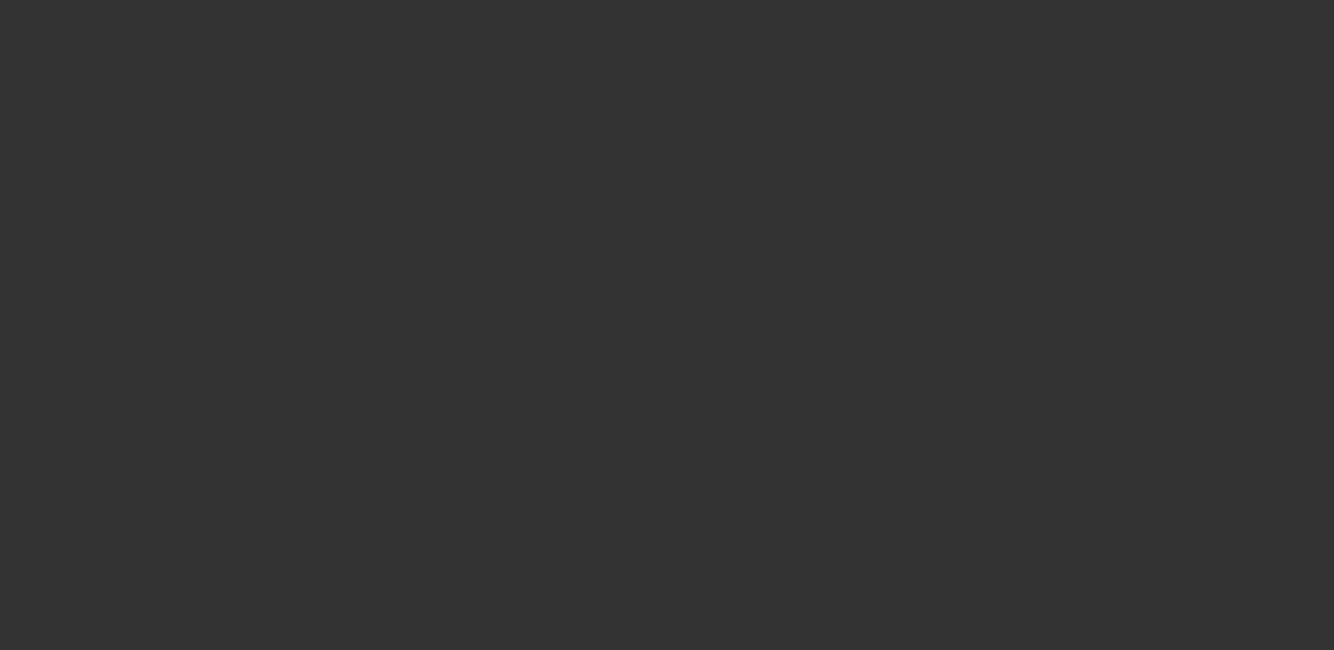
select select "0"
select select "2"
select select "0"
select select "2"
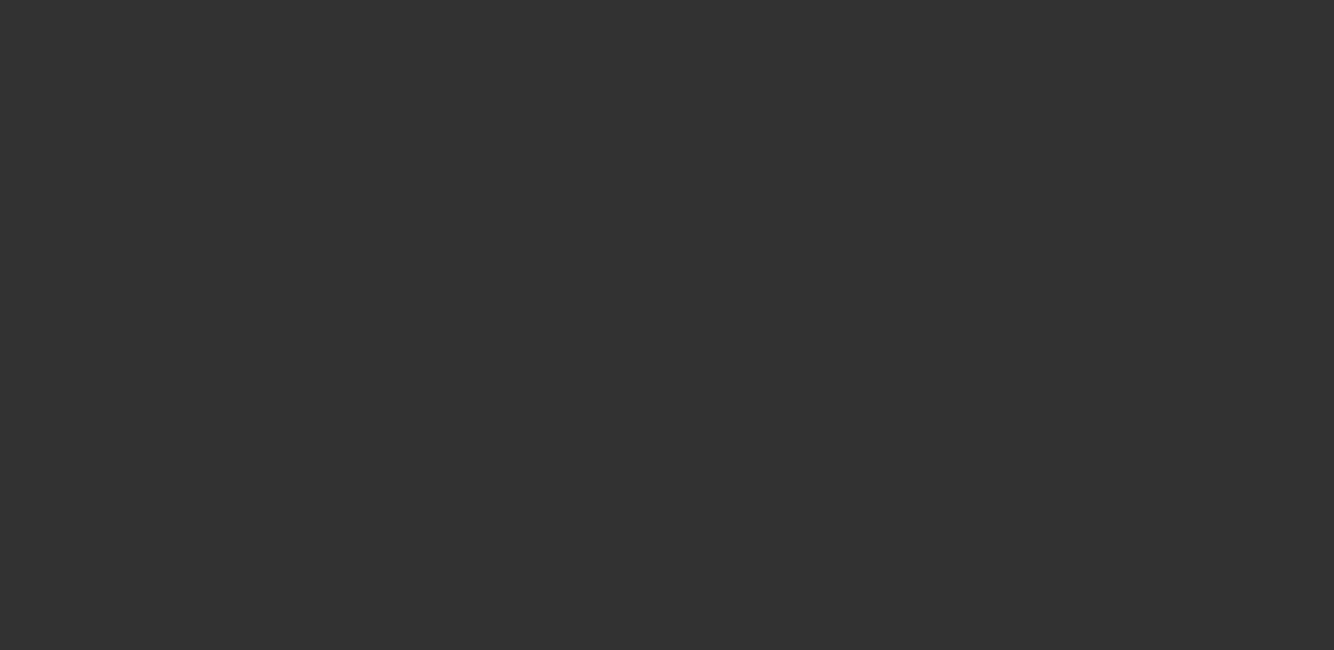
select select "0"
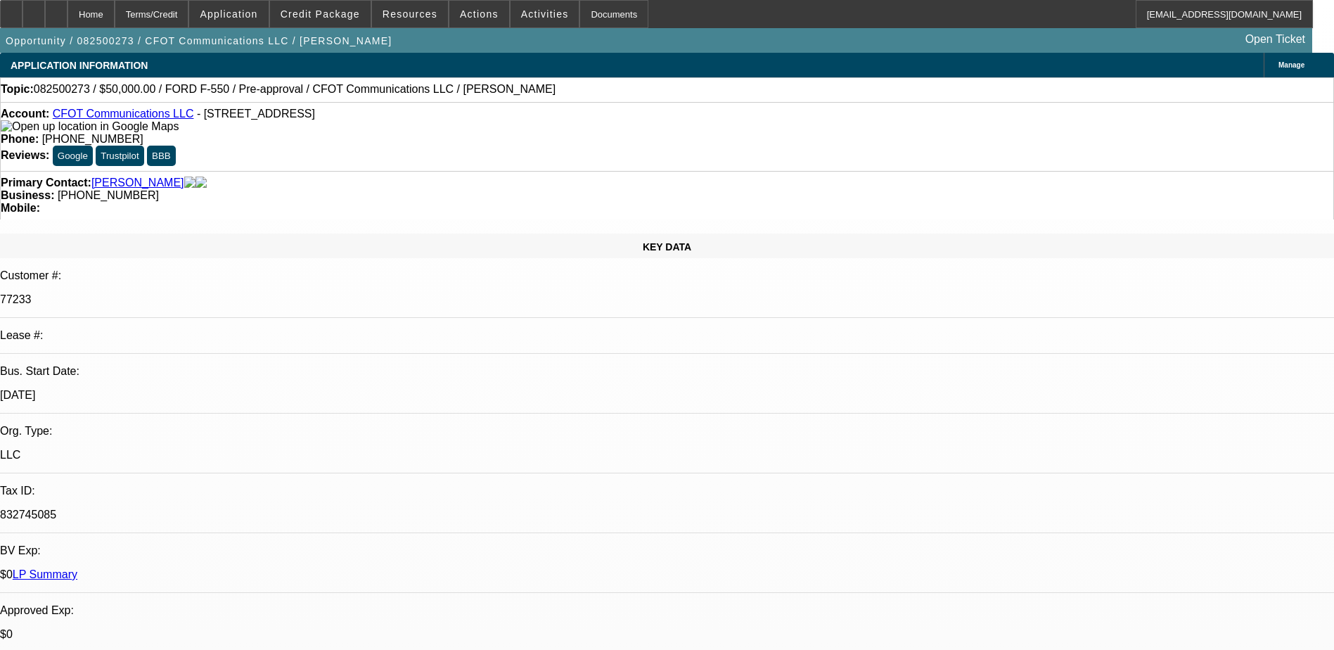
select select "1"
select select "2"
select select "6"
select select "1"
select select "2"
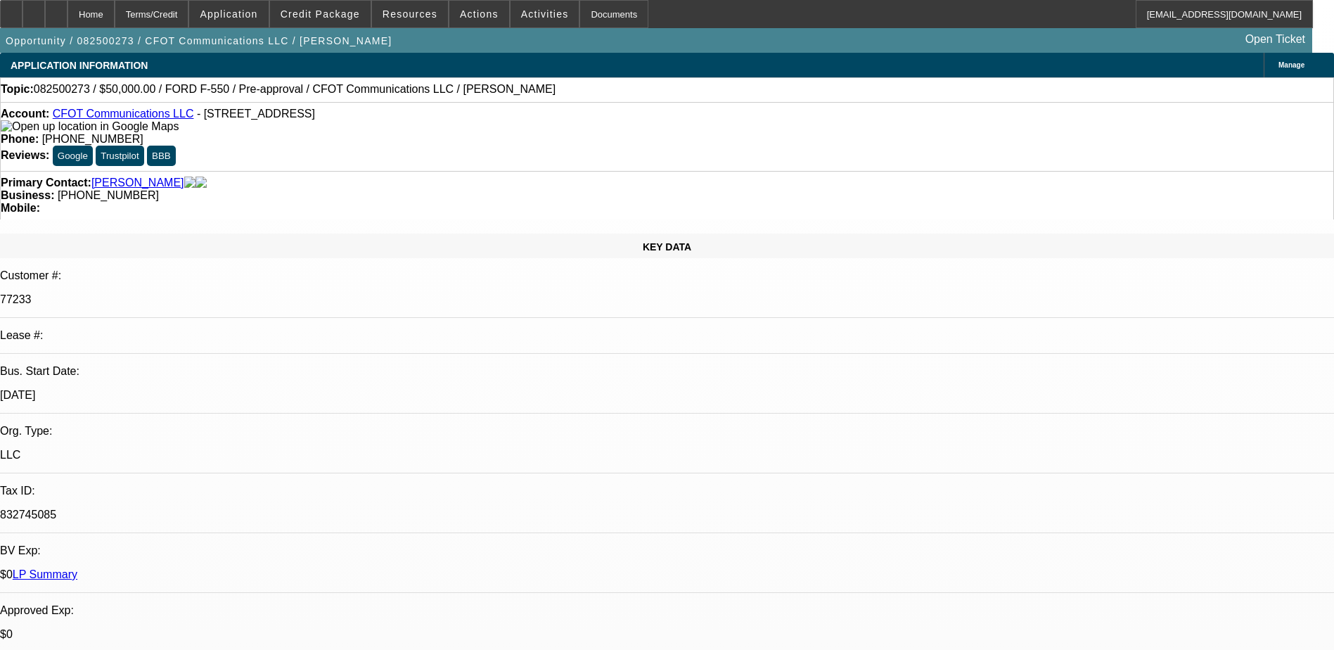
select select "6"
click at [143, 133] on span "(954) 552-2767" at bounding box center [92, 139] width 101 height 12
drag, startPoint x: 522, startPoint y: 122, endPoint x: 500, endPoint y: 120, distance: 21.9
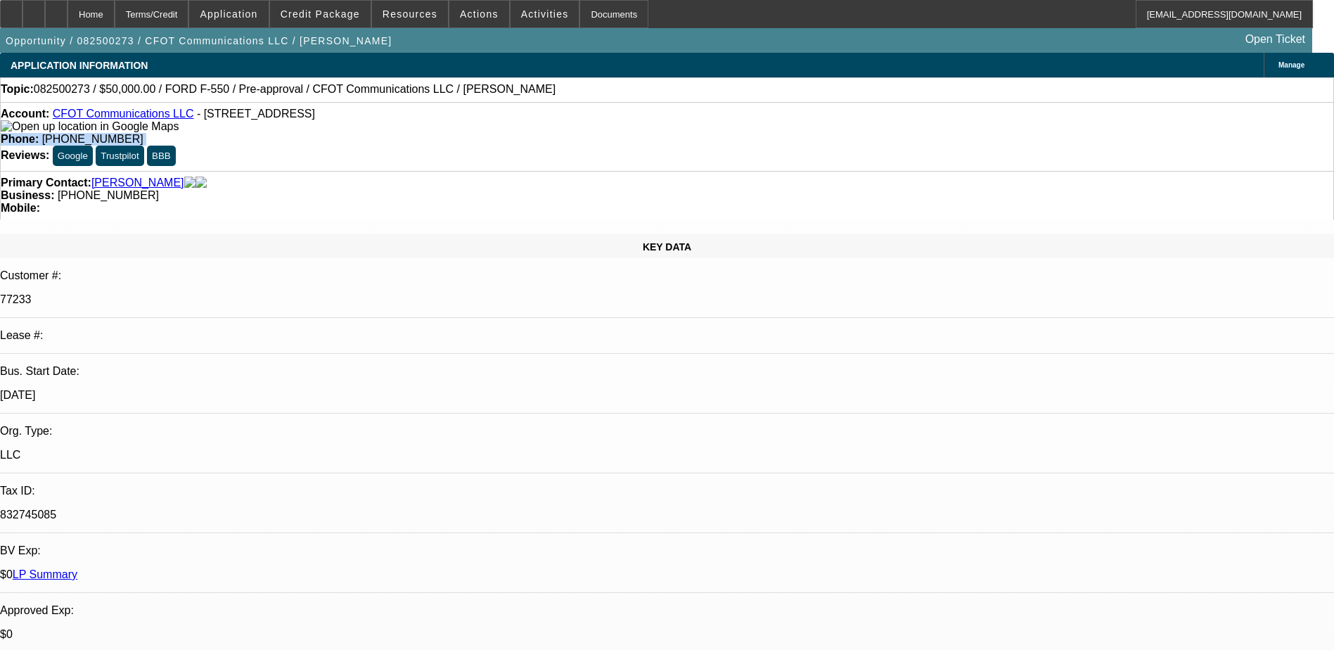
click at [143, 133] on span "(954) 552-2767" at bounding box center [92, 139] width 101 height 12
click at [39, 133] on strong "Phone:" at bounding box center [20, 139] width 38 height 12
drag, startPoint x: 557, startPoint y: 116, endPoint x: 488, endPoint y: 129, distance: 70.7
click at [488, 129] on div "Account: CFOT Communications LLC - 5223 Jefferson St, Hollywood, FL 33021 Phone…" at bounding box center [667, 136] width 1334 height 69
copy span "(954) 552-2767"
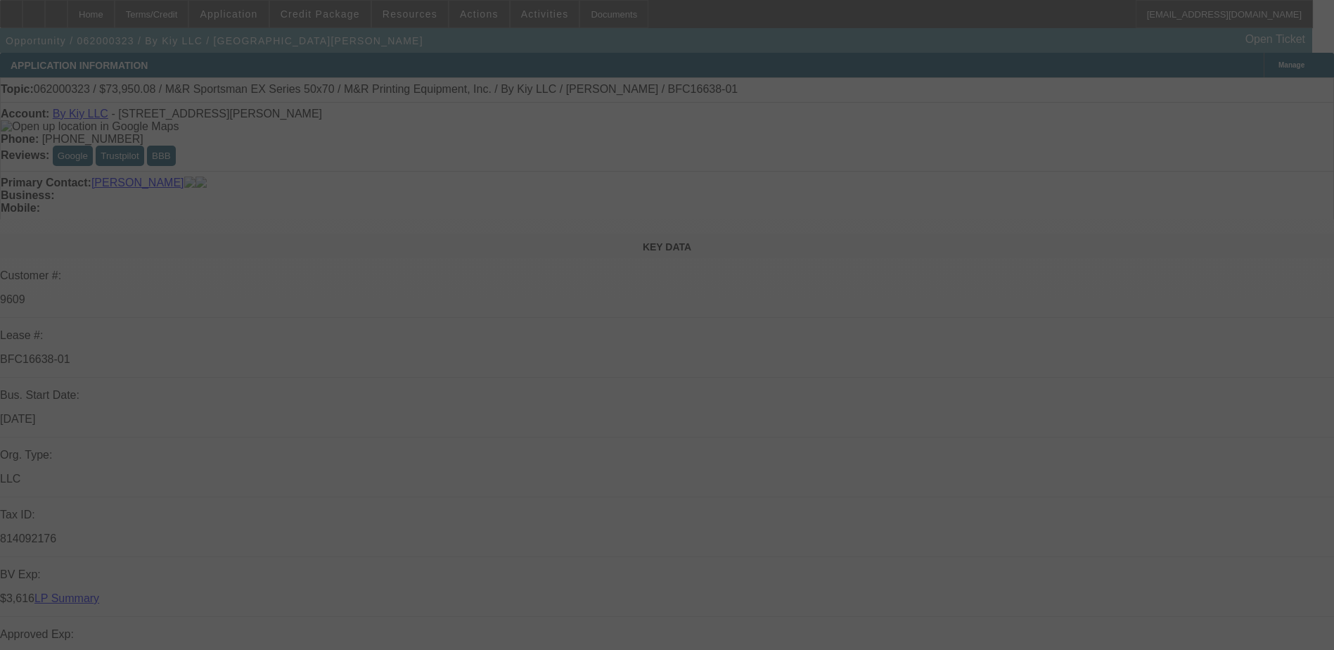
select select "0.1"
select select "0"
select select "0.1"
select select "0"
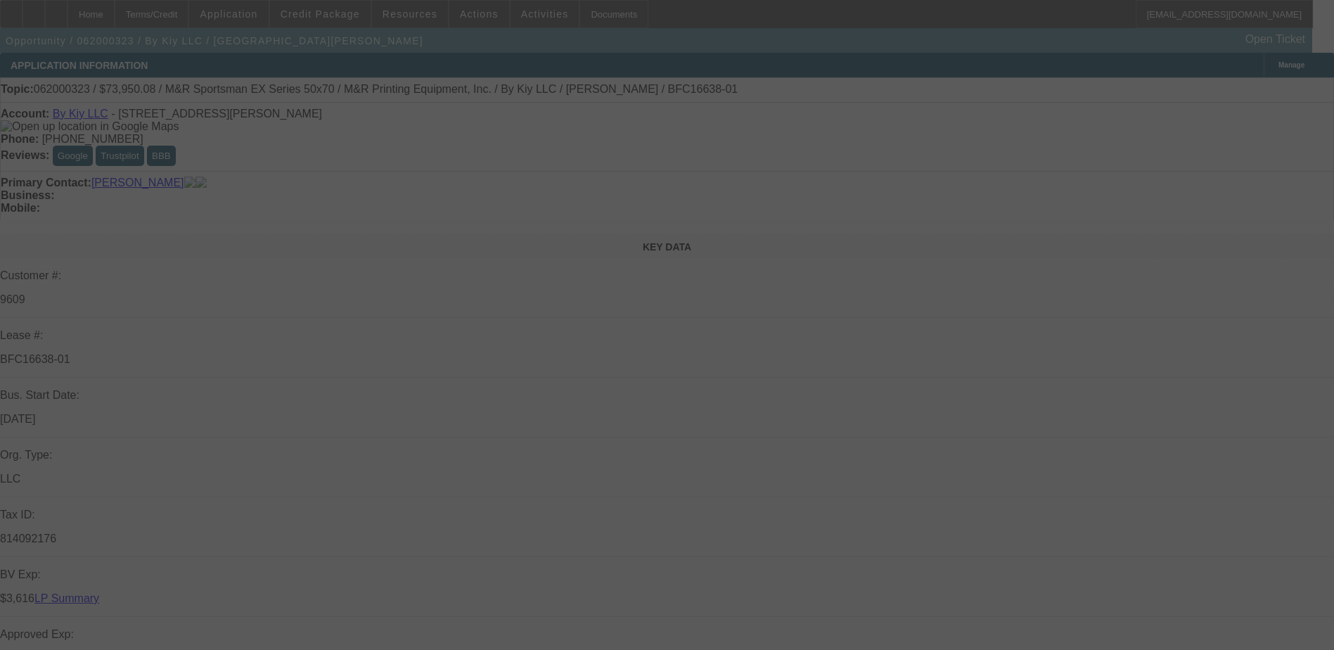
select select "0"
select select "0.1"
select select "0"
select select "0.1"
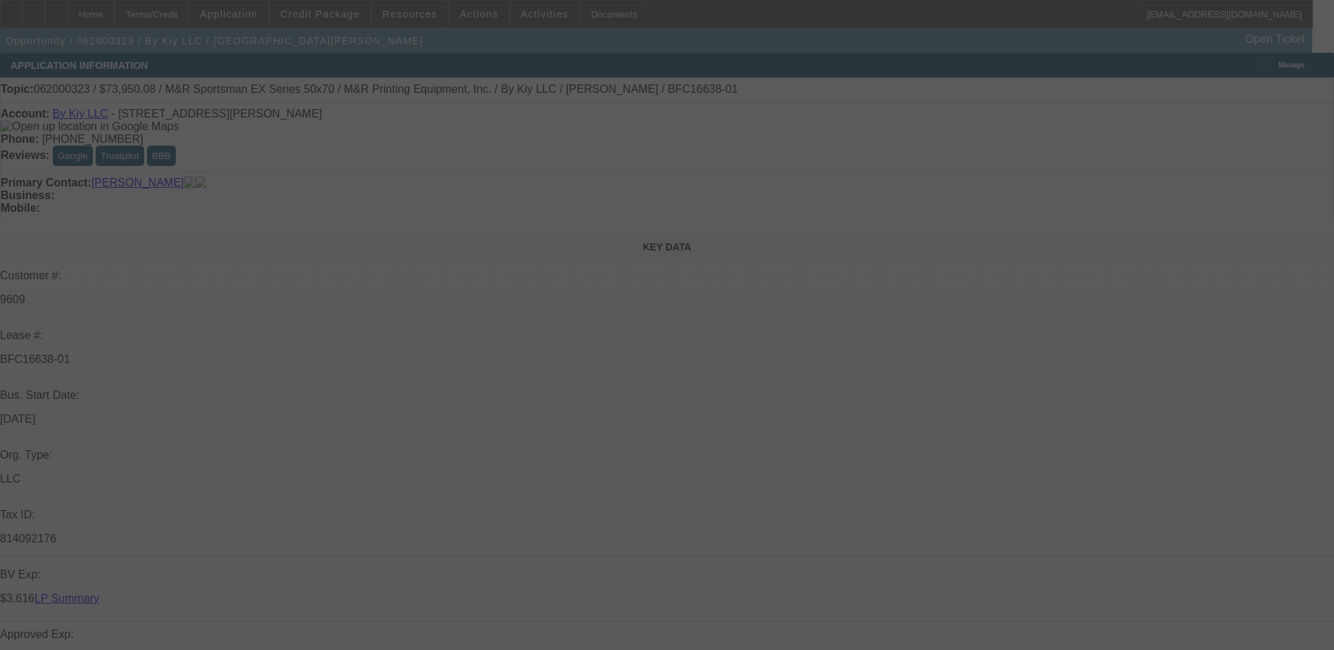
select select "0"
select select "0.1"
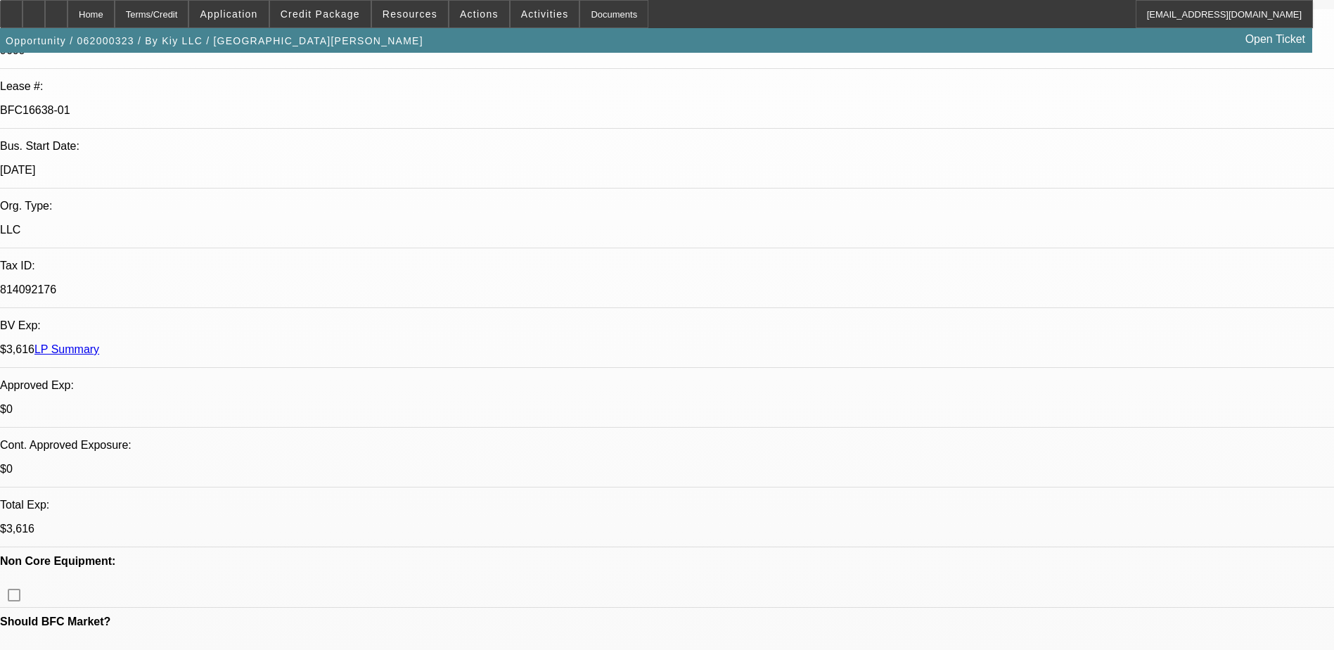
select select "1"
select select "2"
select select "1"
select select "2"
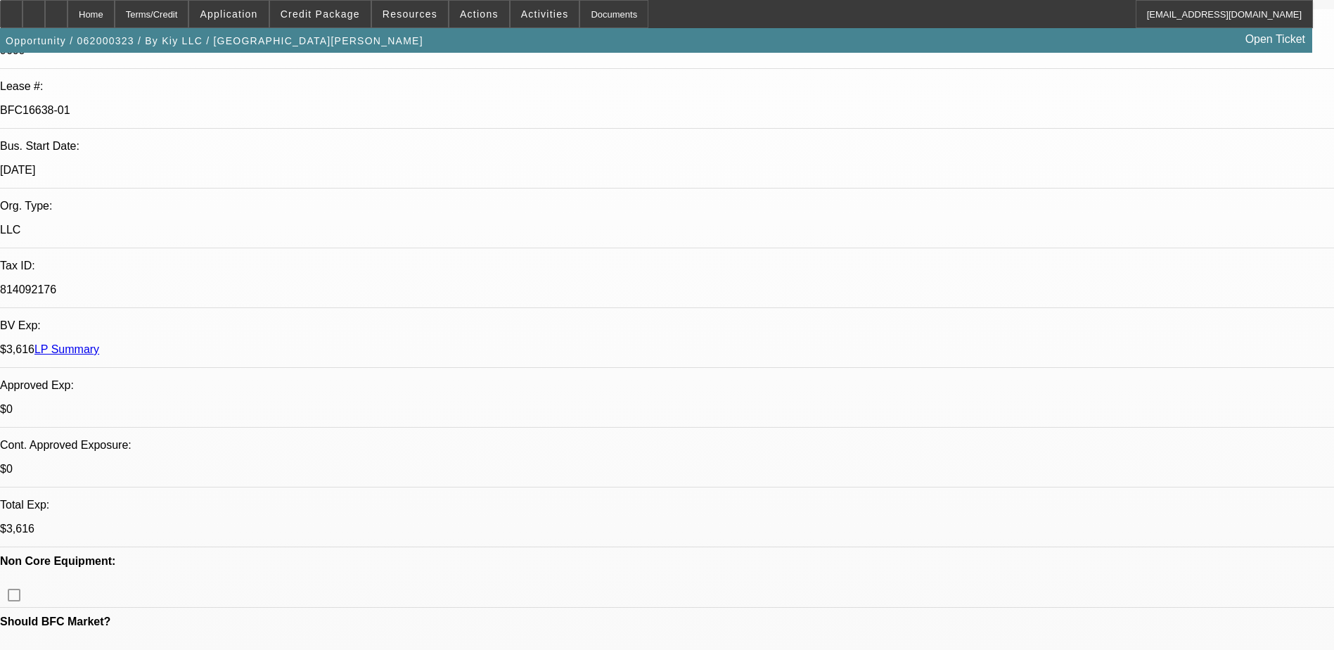
select select "2"
select select "1"
select select "2"
select select "1"
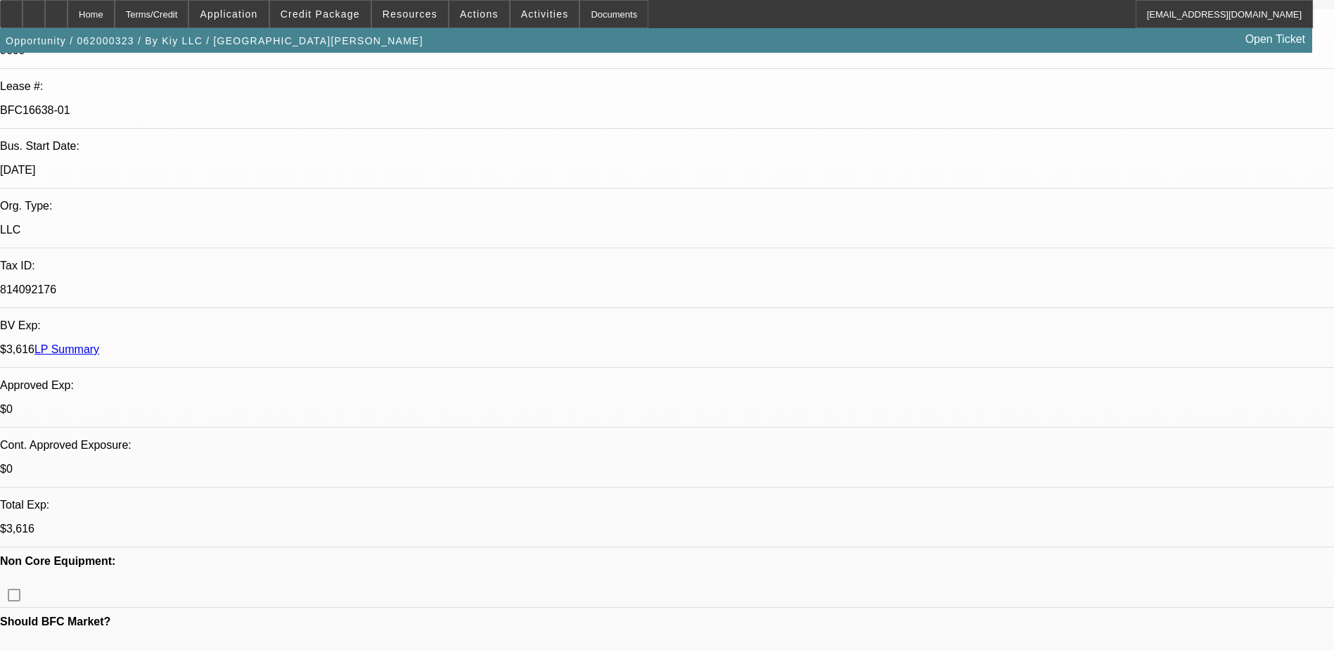
select select "2"
select select "4"
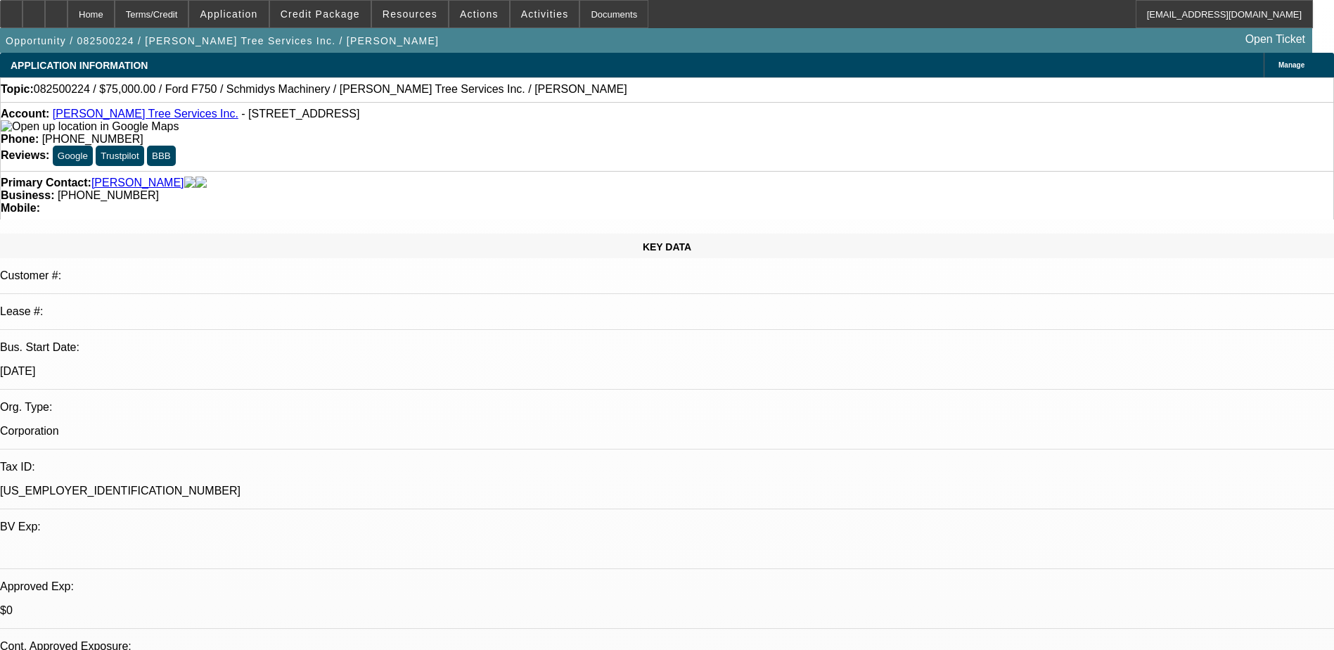
select select "0"
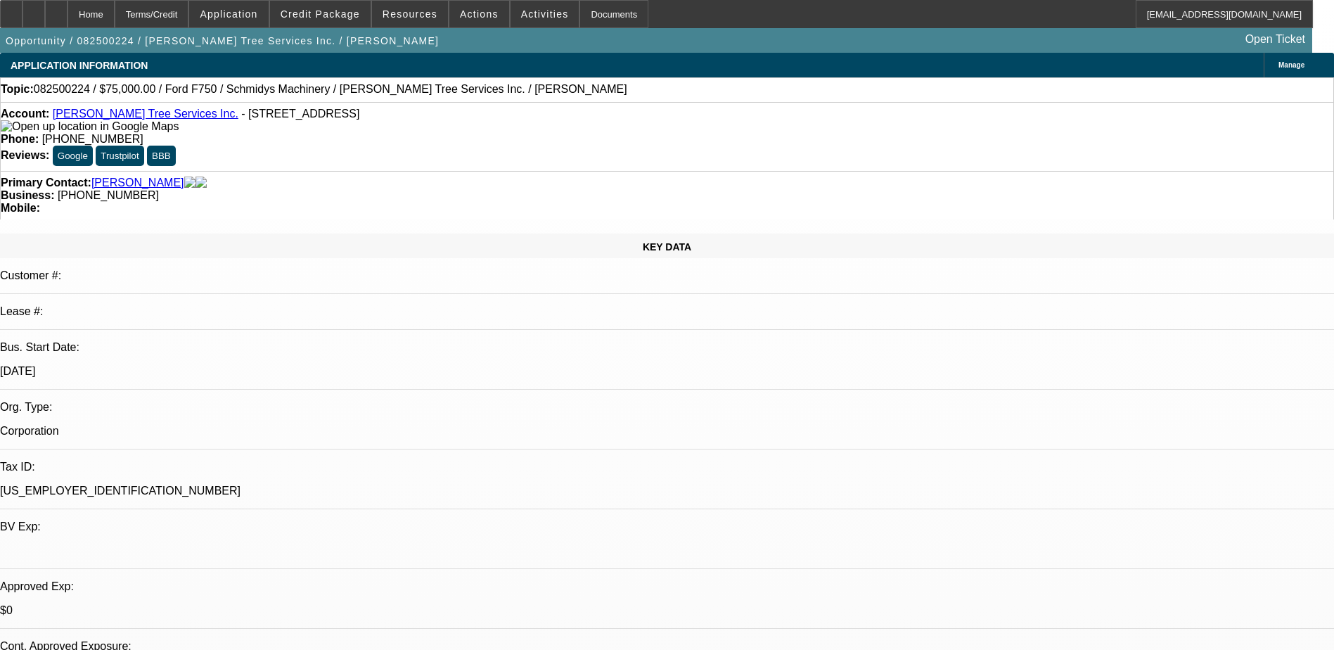
select select "0"
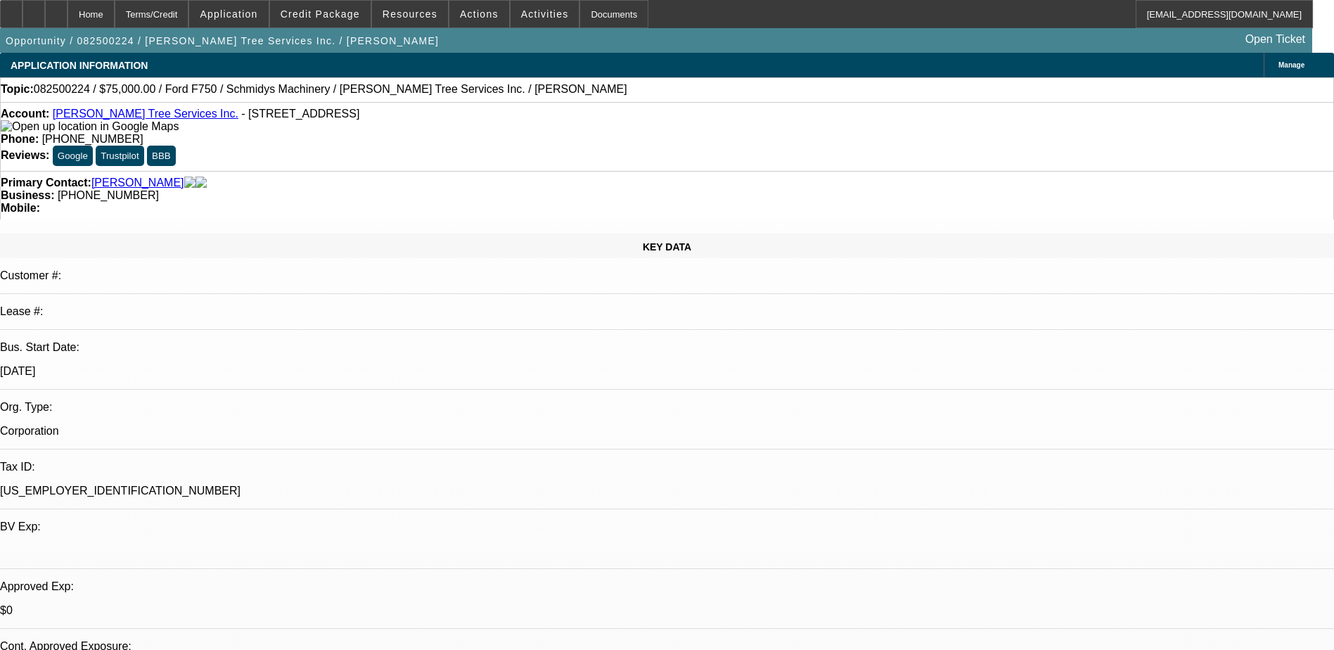
select select "0"
select select "1"
select select "6"
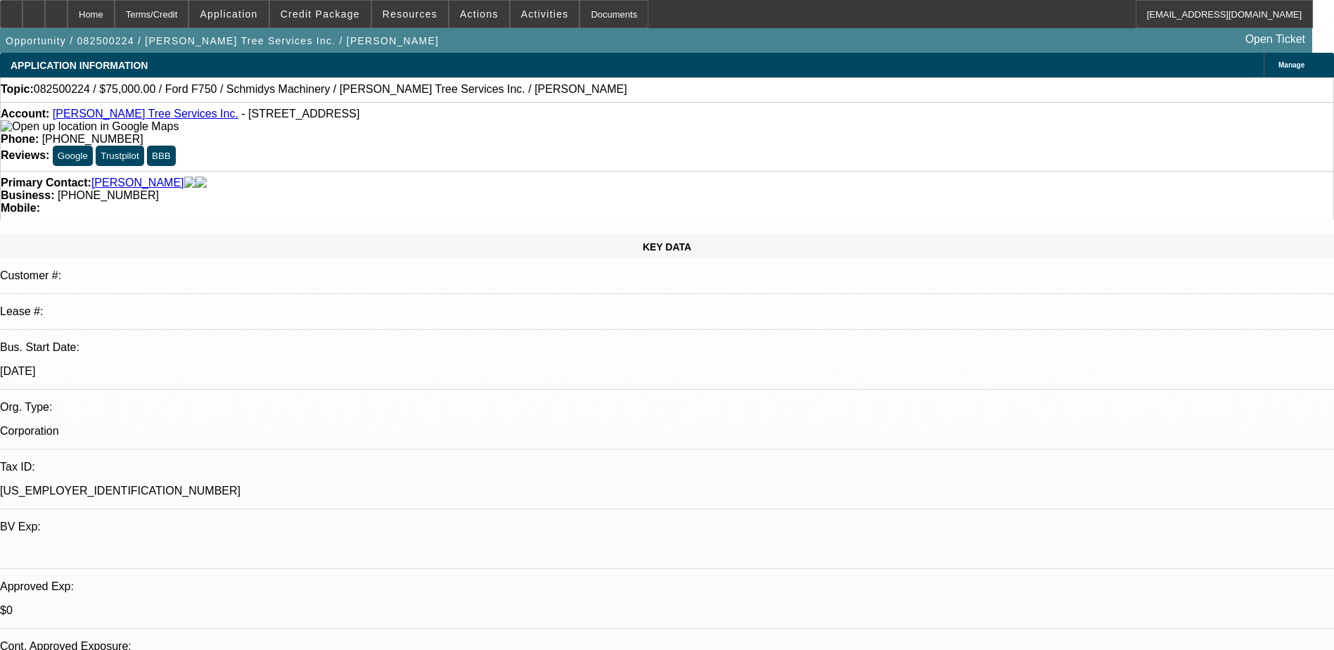
select select "1"
select select "6"
select select "1"
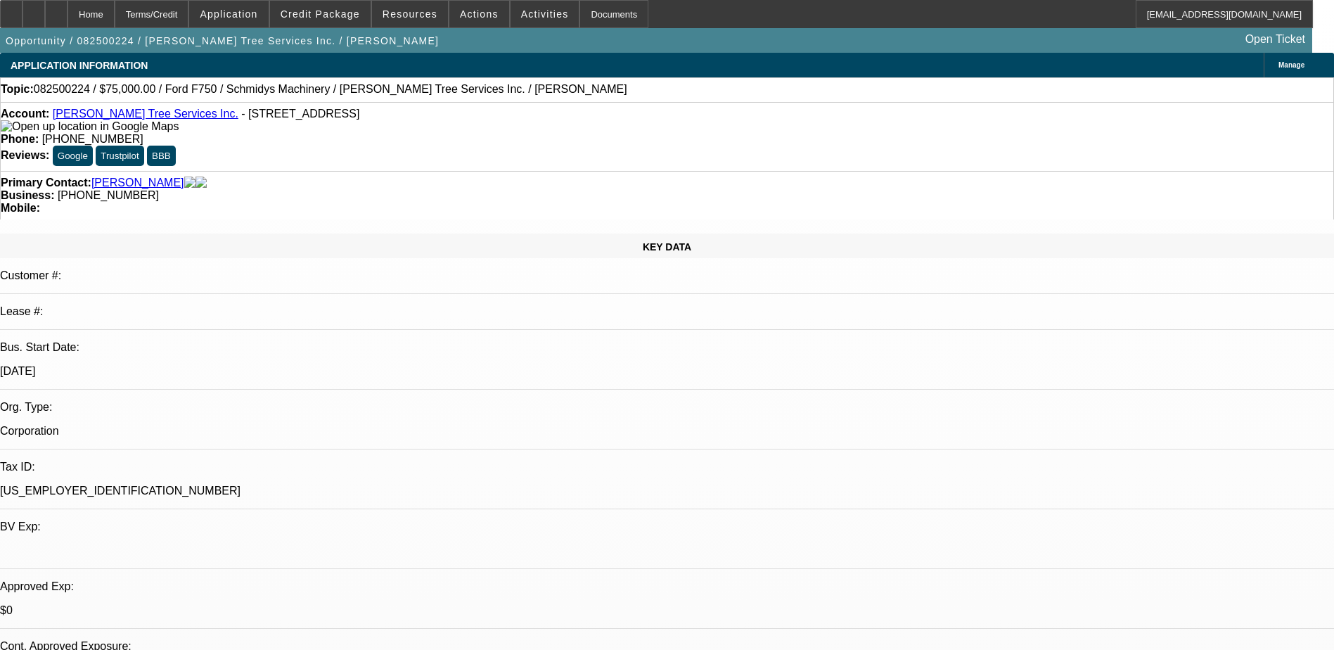
select select "6"
select select "1"
select select "3"
select select "6"
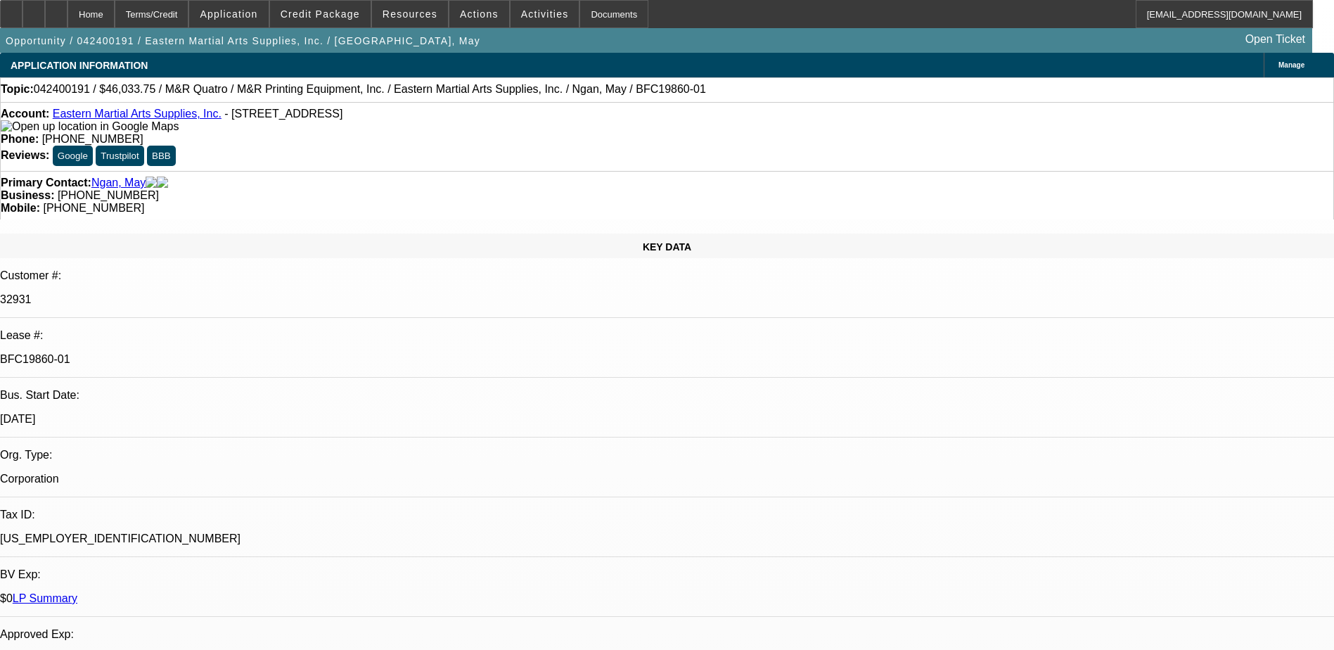
select select "0"
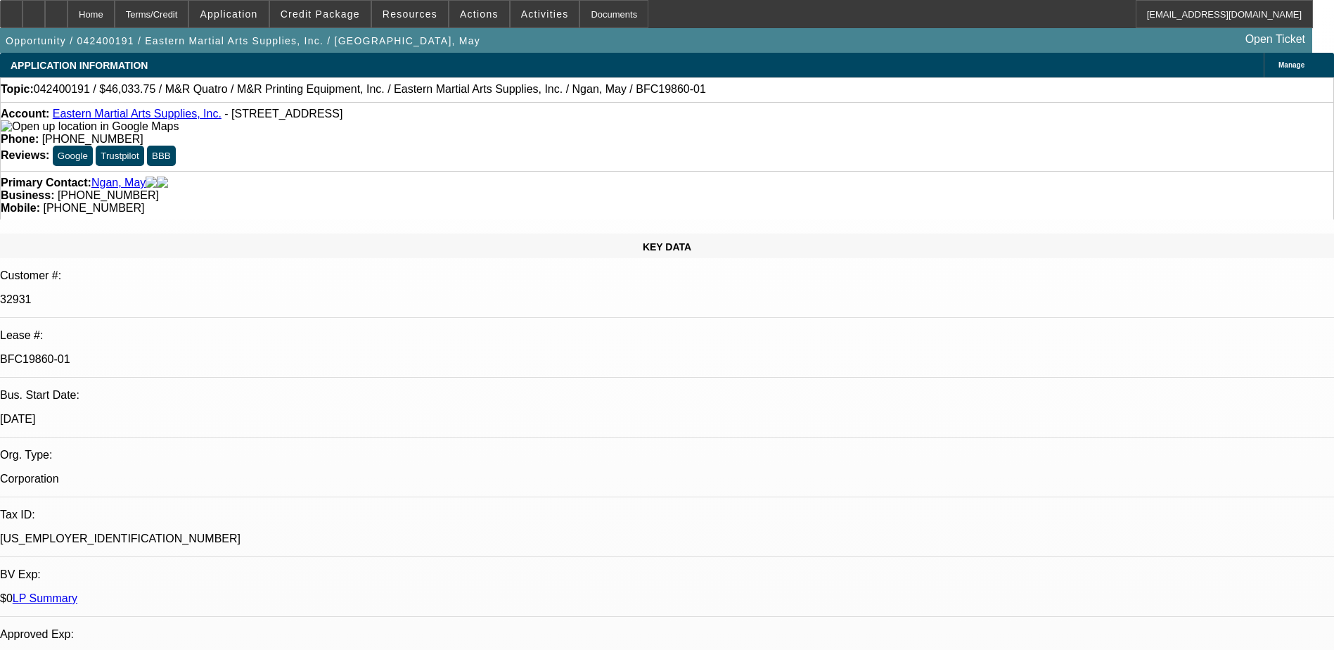
select select "0"
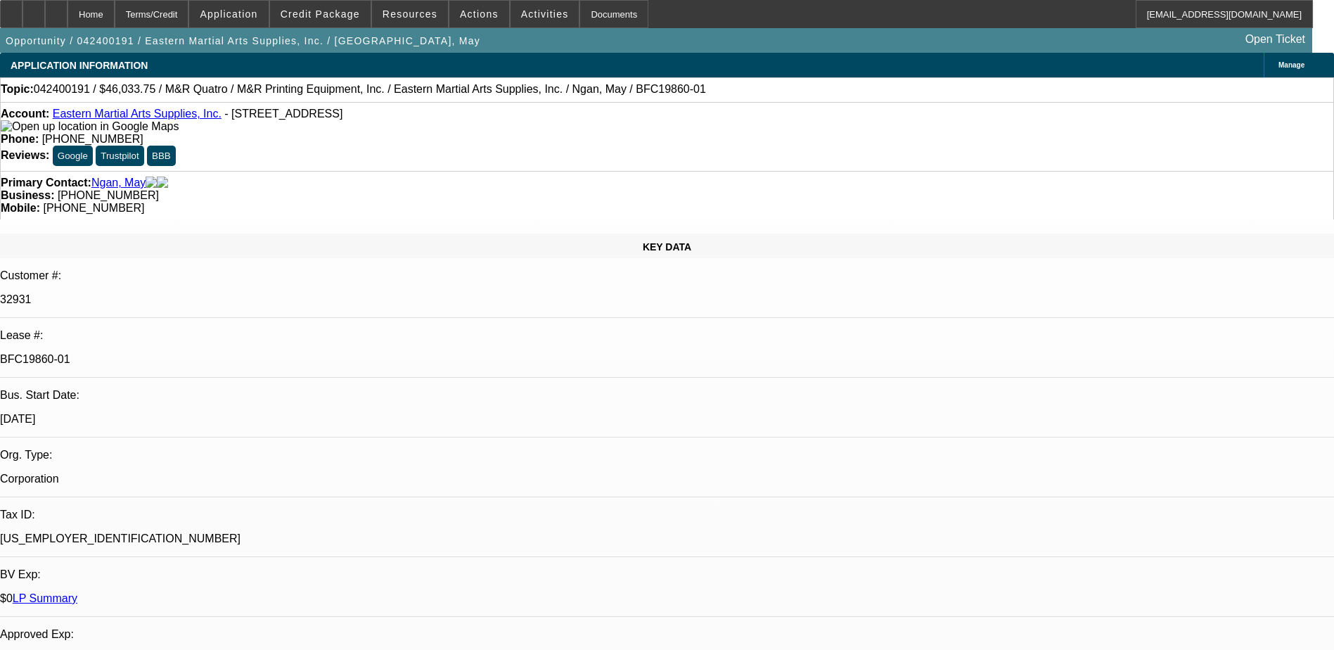
select select "0"
select select "1"
select select "2"
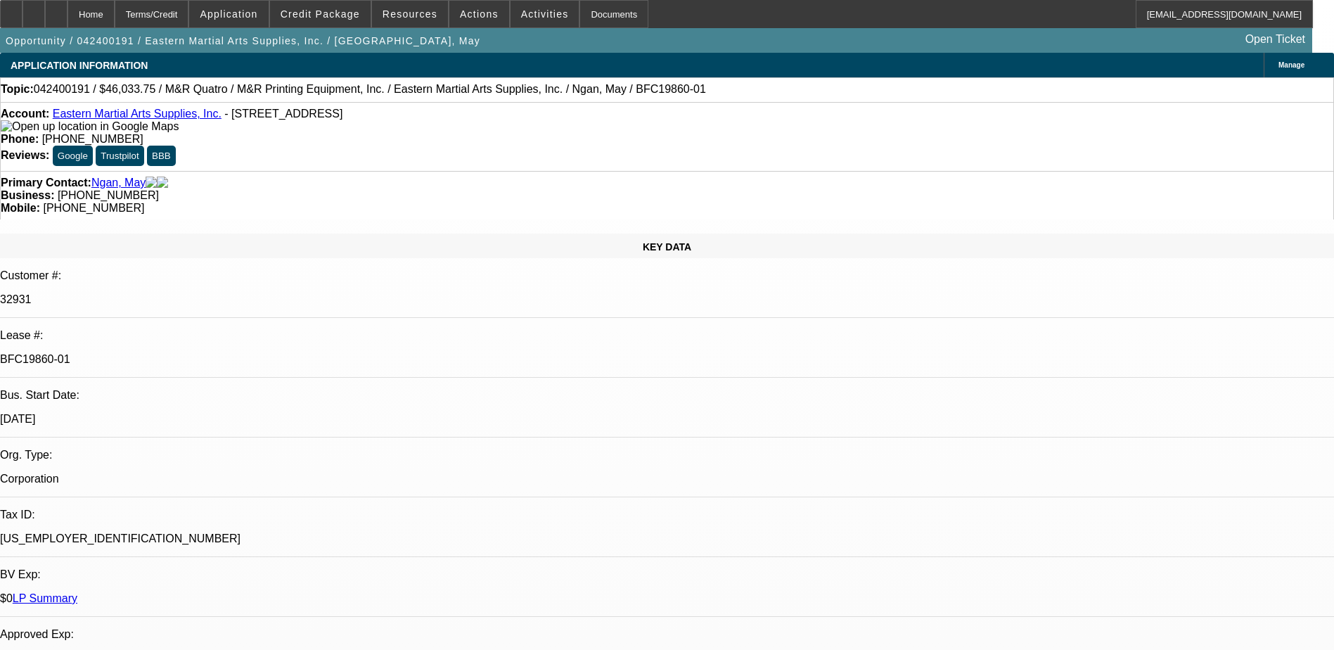
select select "1"
select select "2"
select select "1"
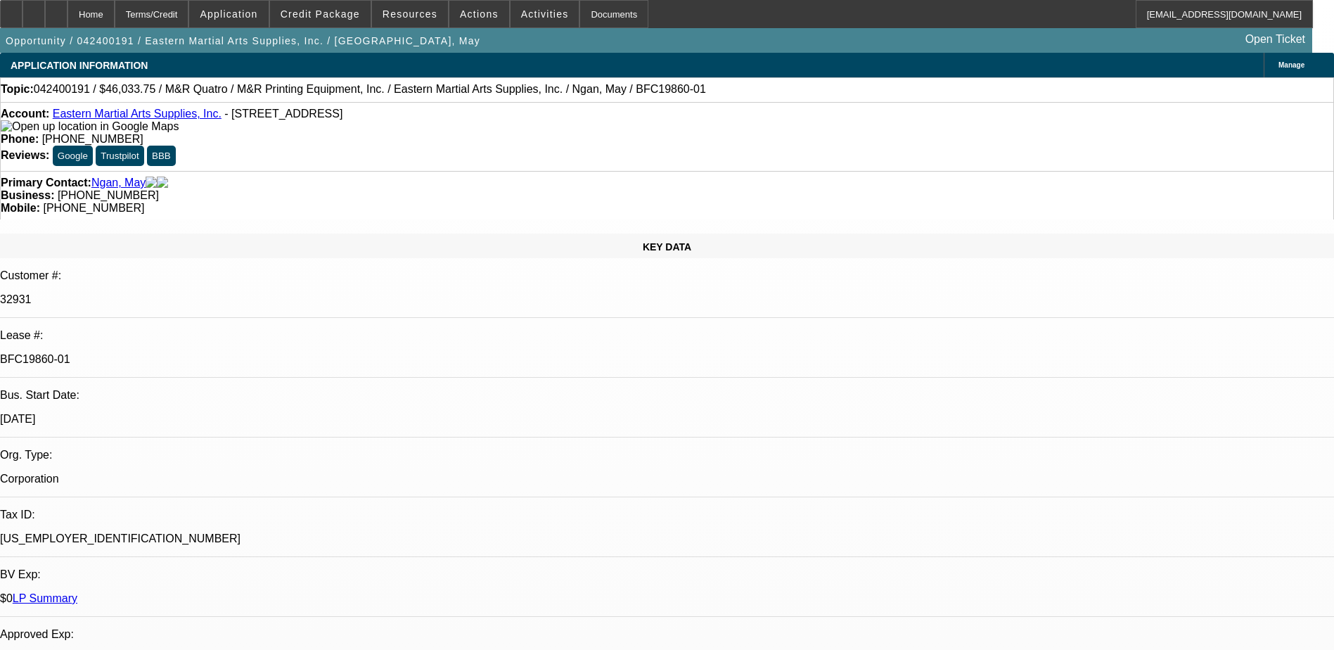
select select "2"
select select "1"
select select "2"
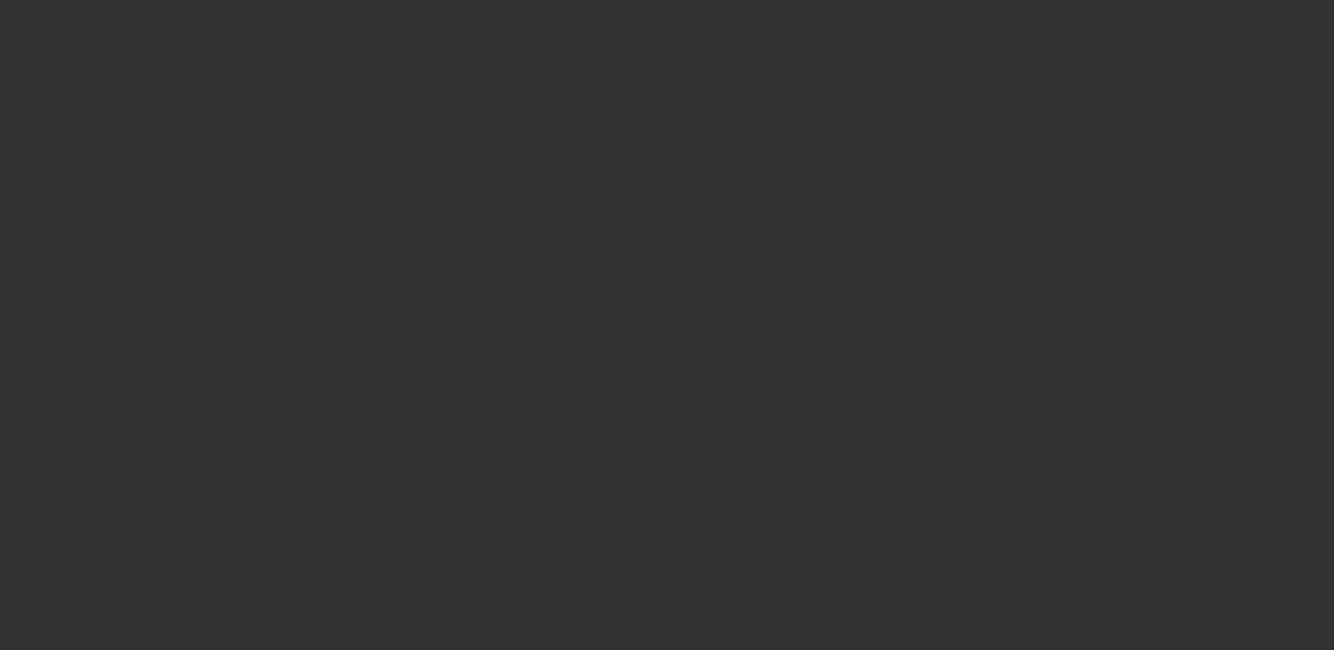
select select "0"
select select "6"
select select "0"
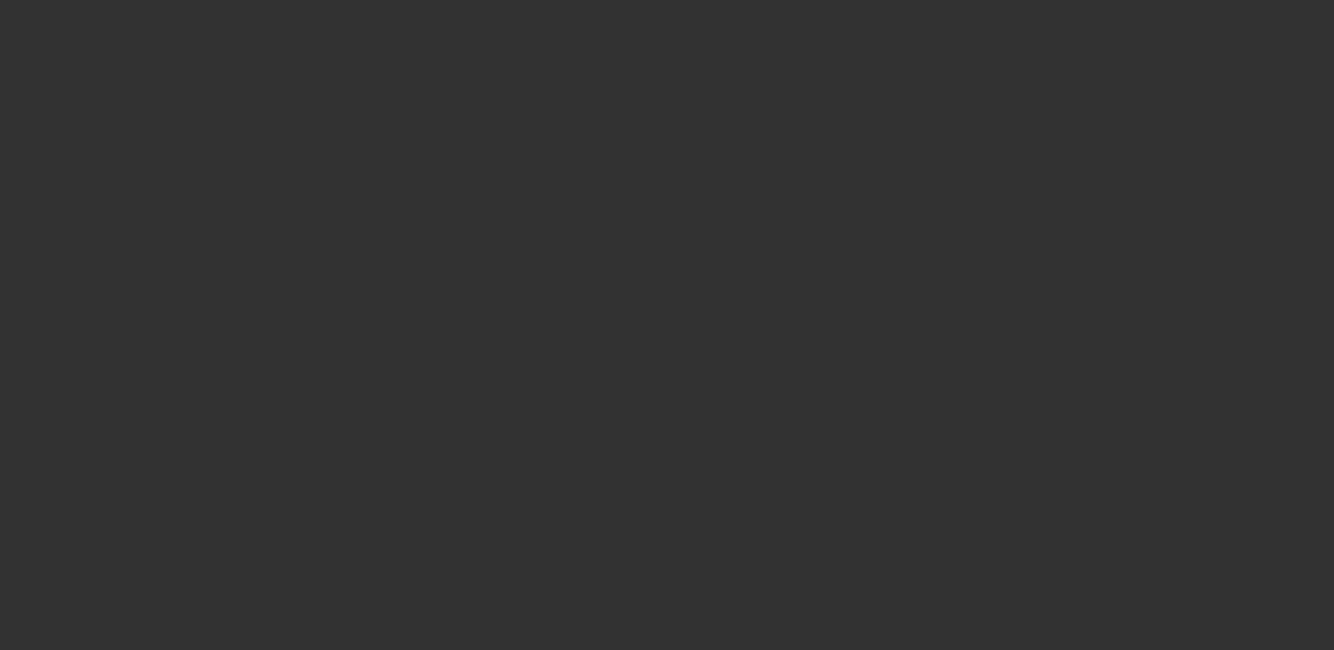
select select "0"
select select "6"
select select "0"
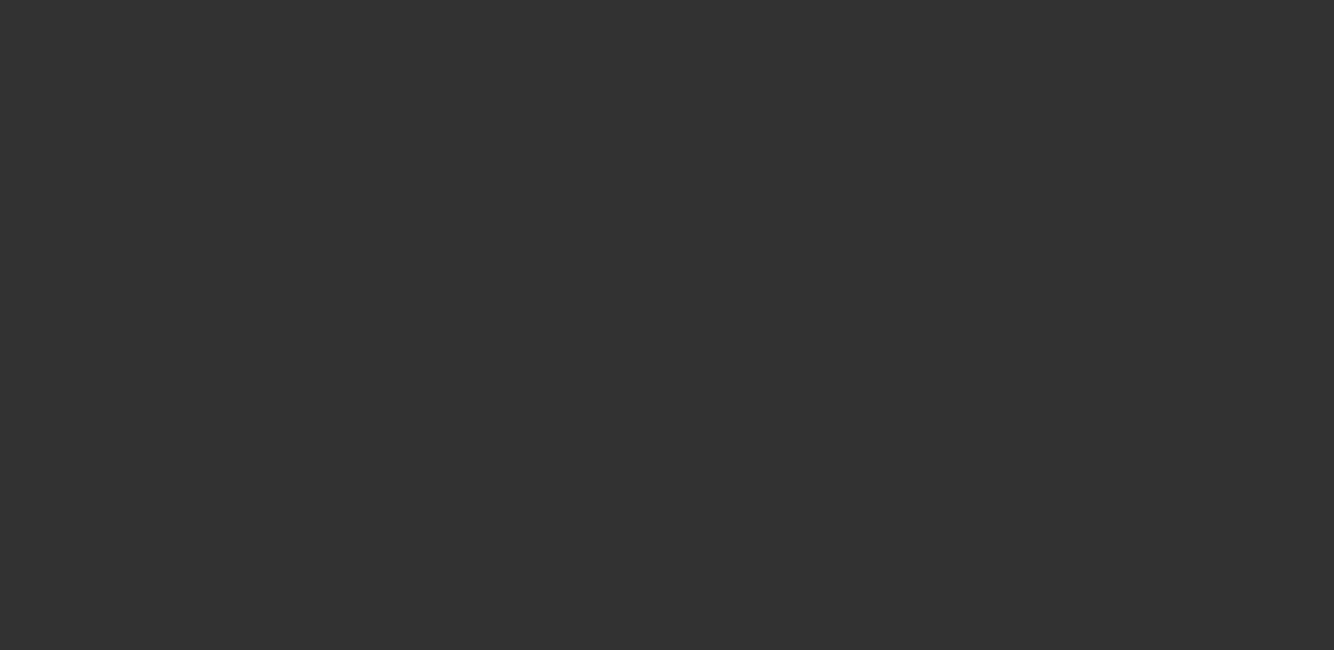
select select "0"
select select "6"
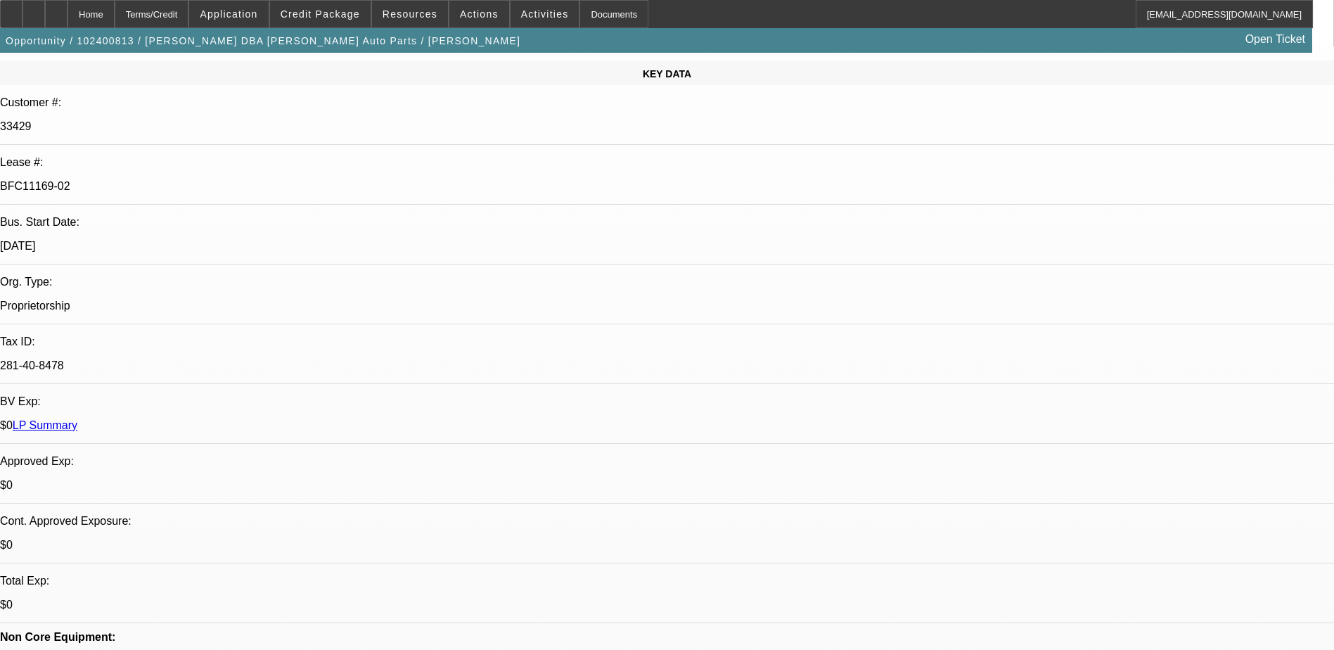
select select "0"
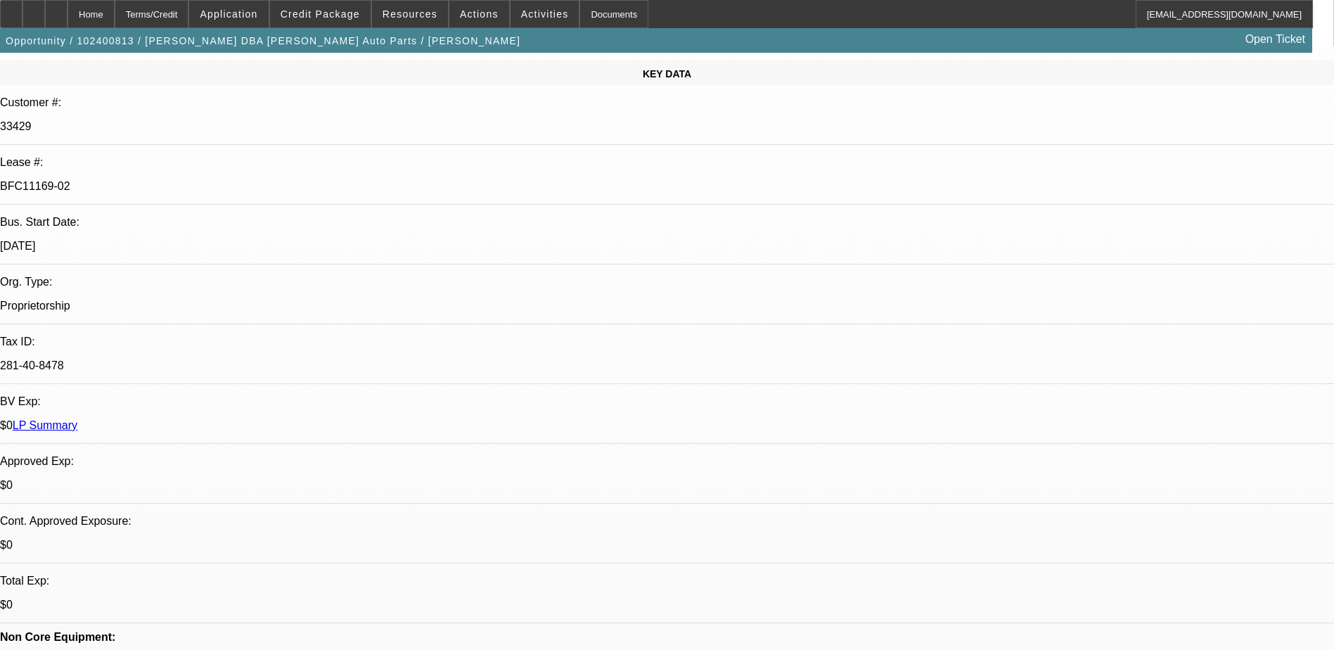
select select "0"
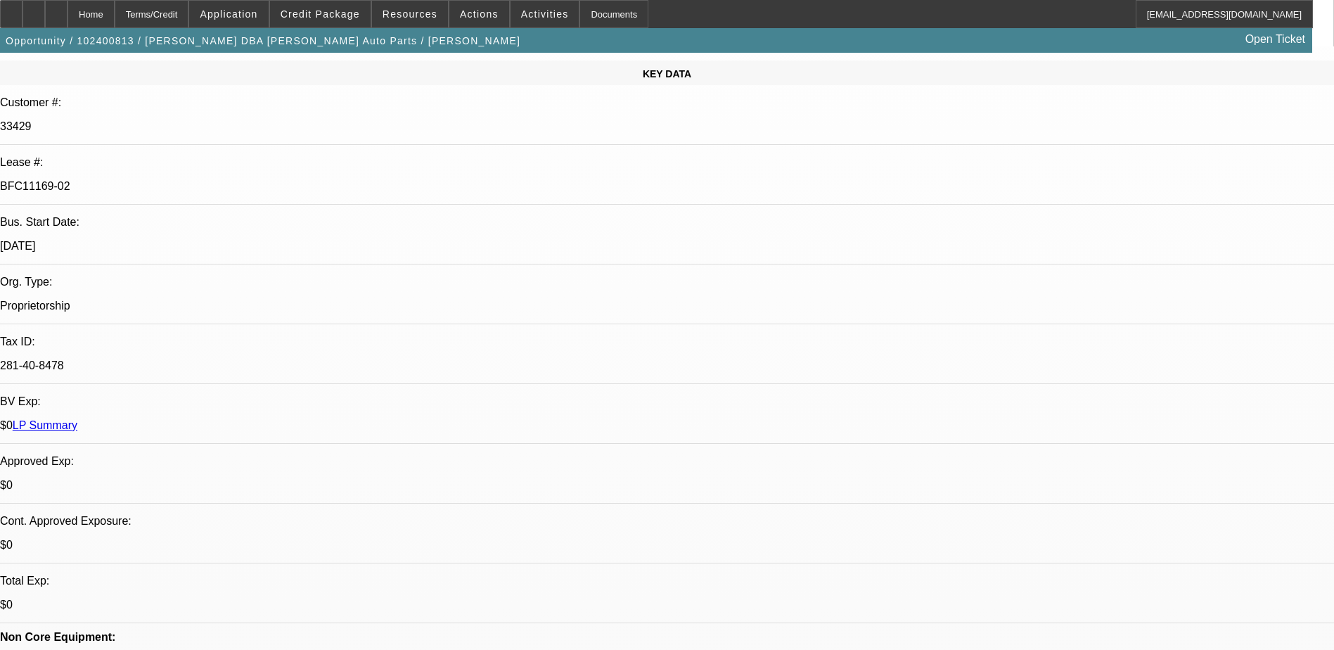
select select "0"
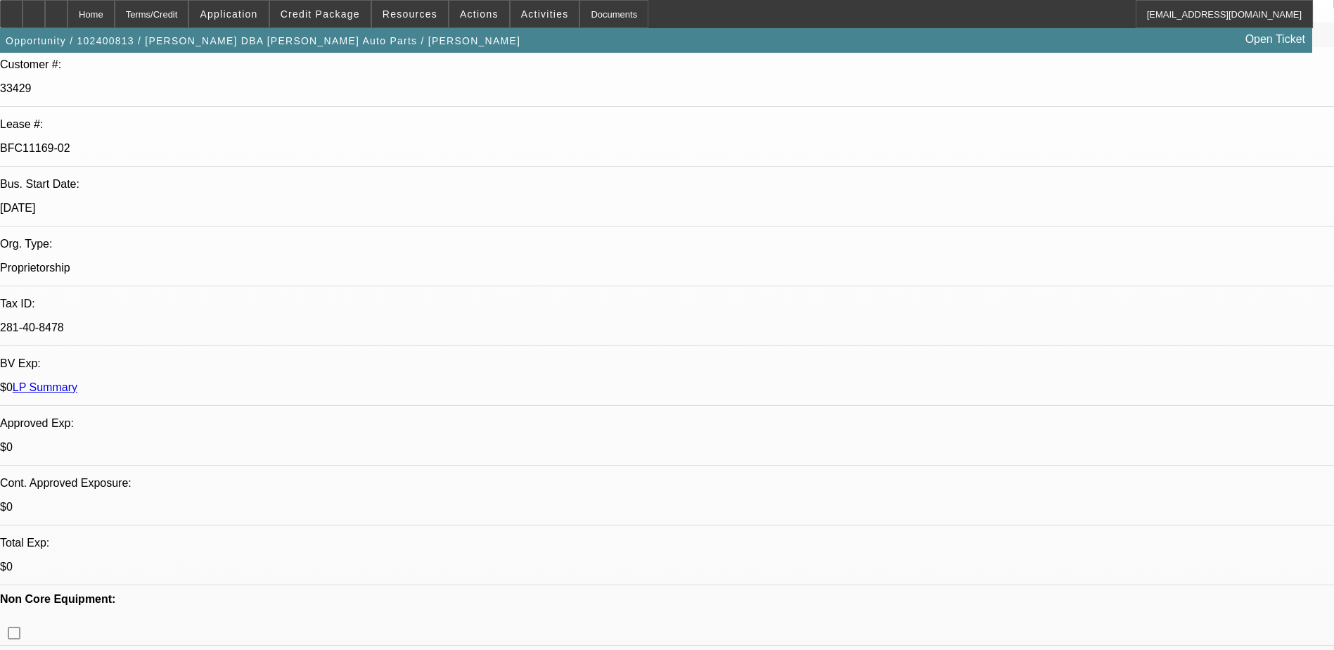
select select "1"
select select "6"
select select "1"
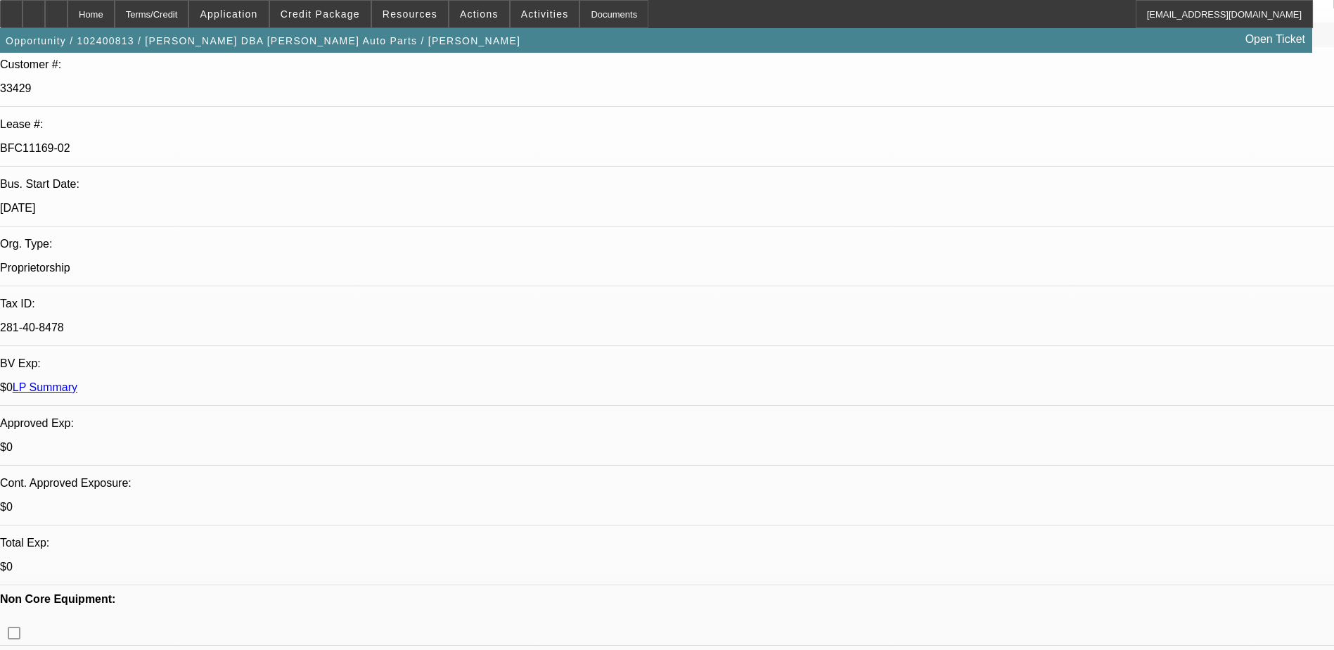
select select "6"
select select "1"
select select "2"
select select "6"
select select "1"
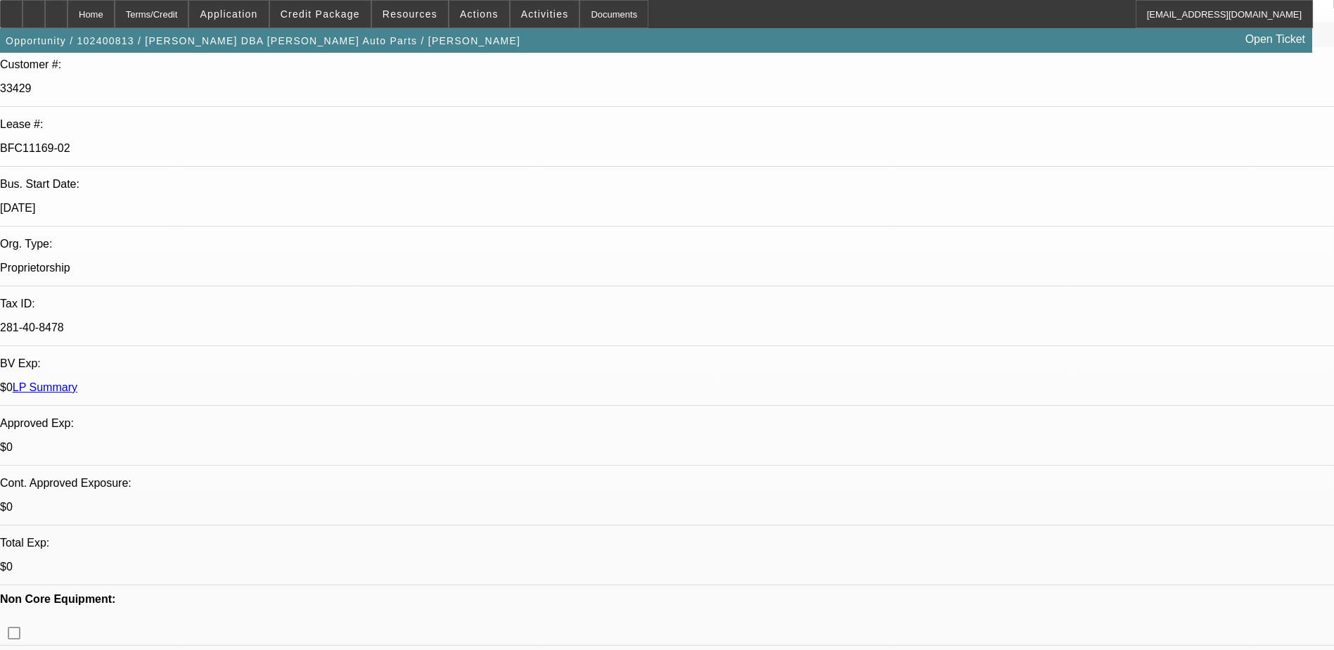
select select "2"
select select "6"
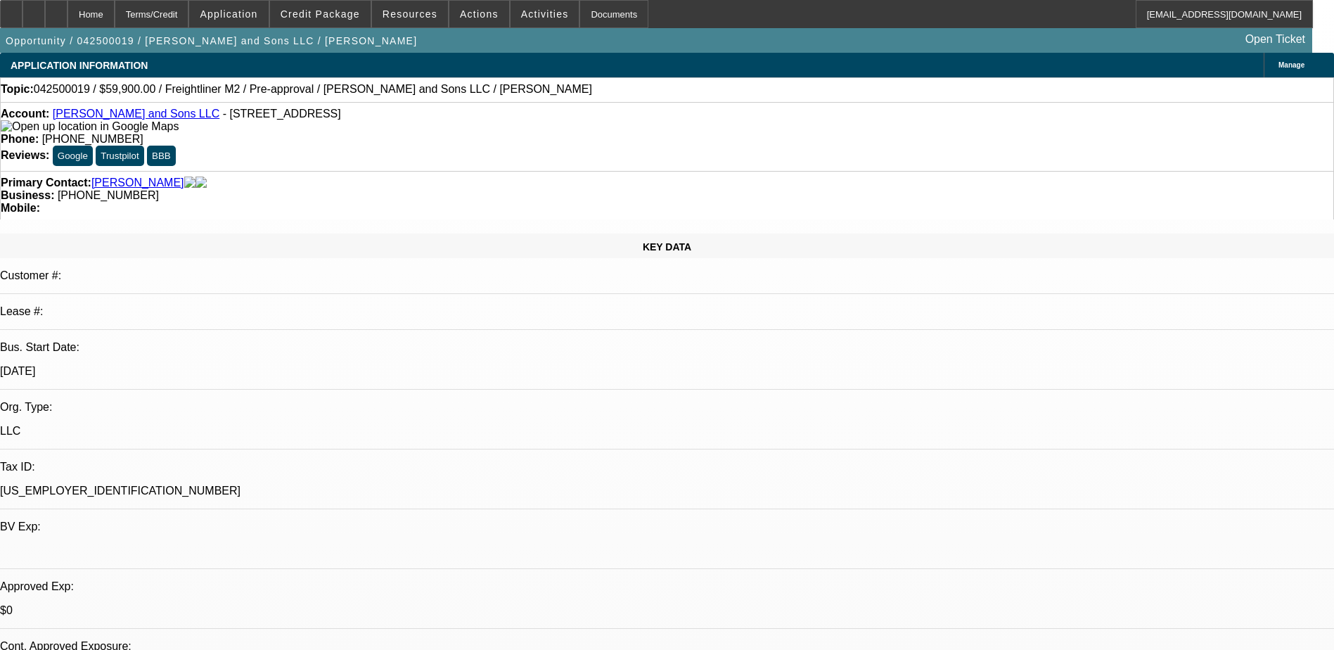
select select "0"
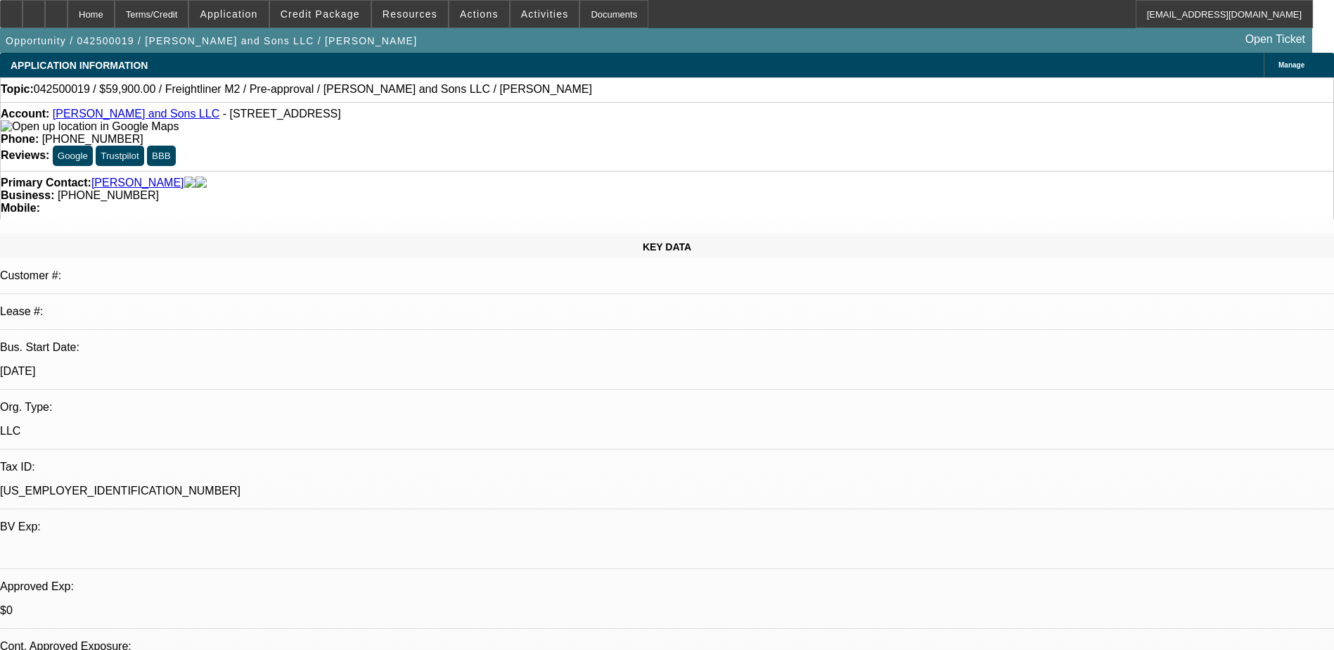
select select "0"
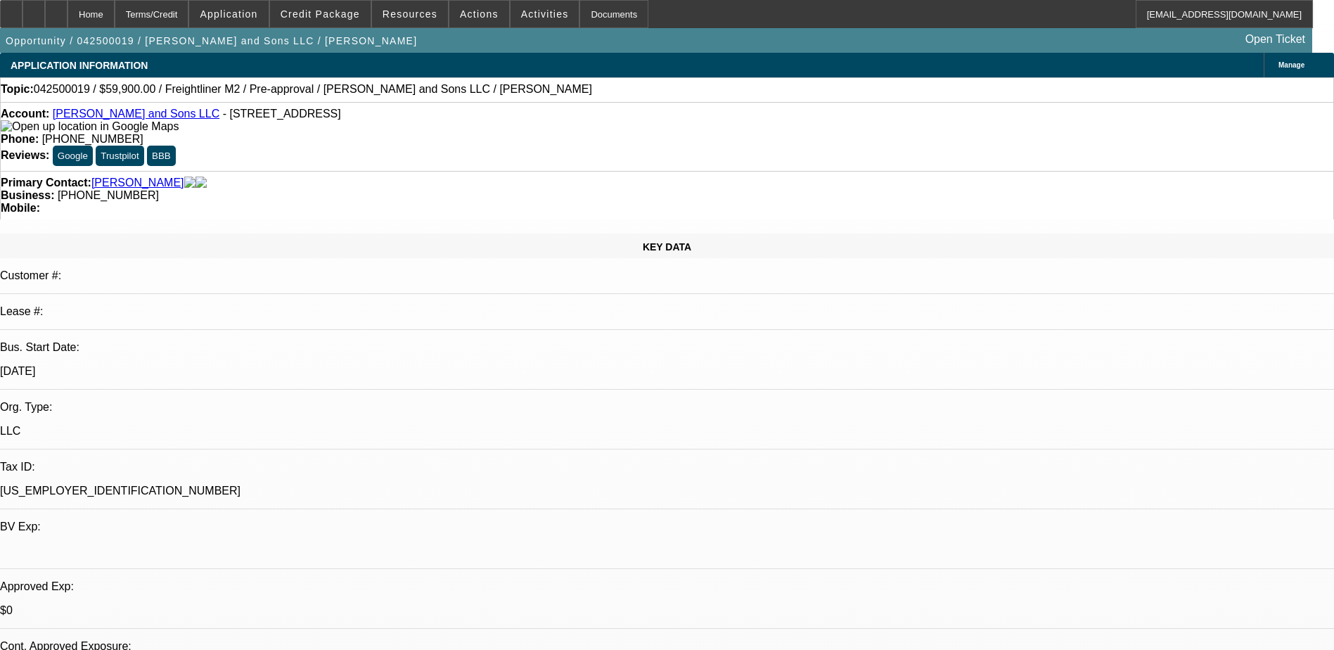
select select "0"
select select "1"
select select "6"
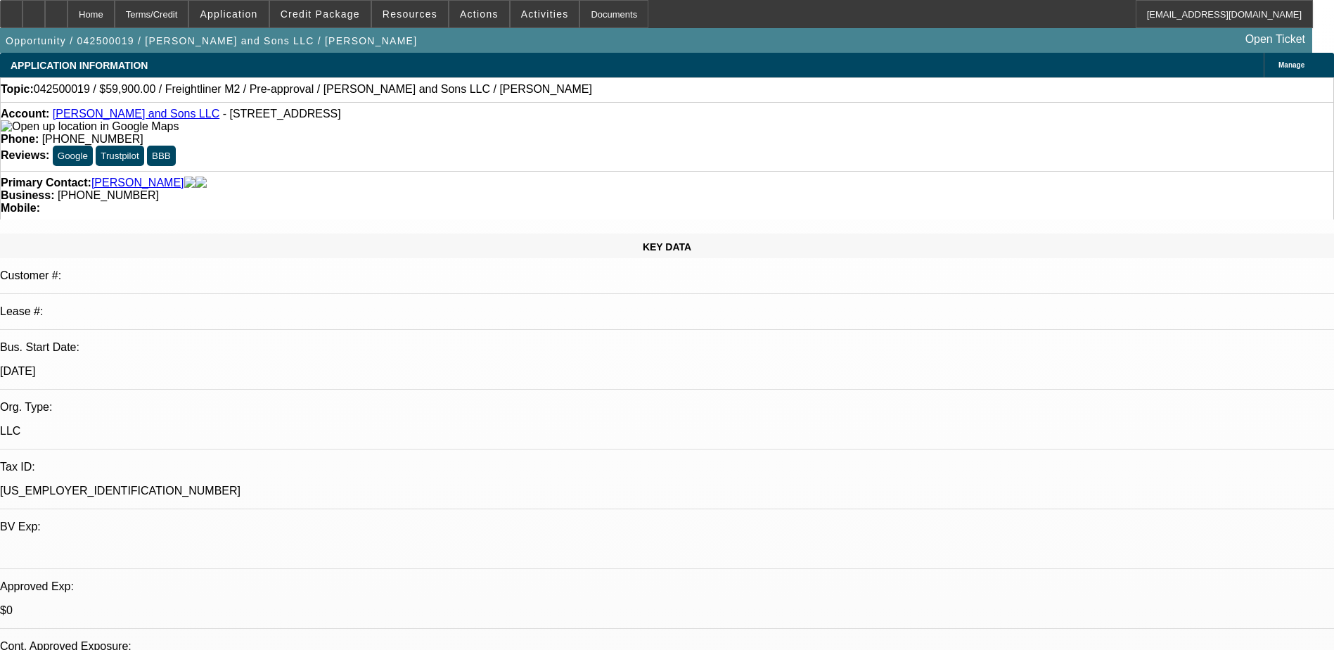
select select "1"
select select "6"
select select "1"
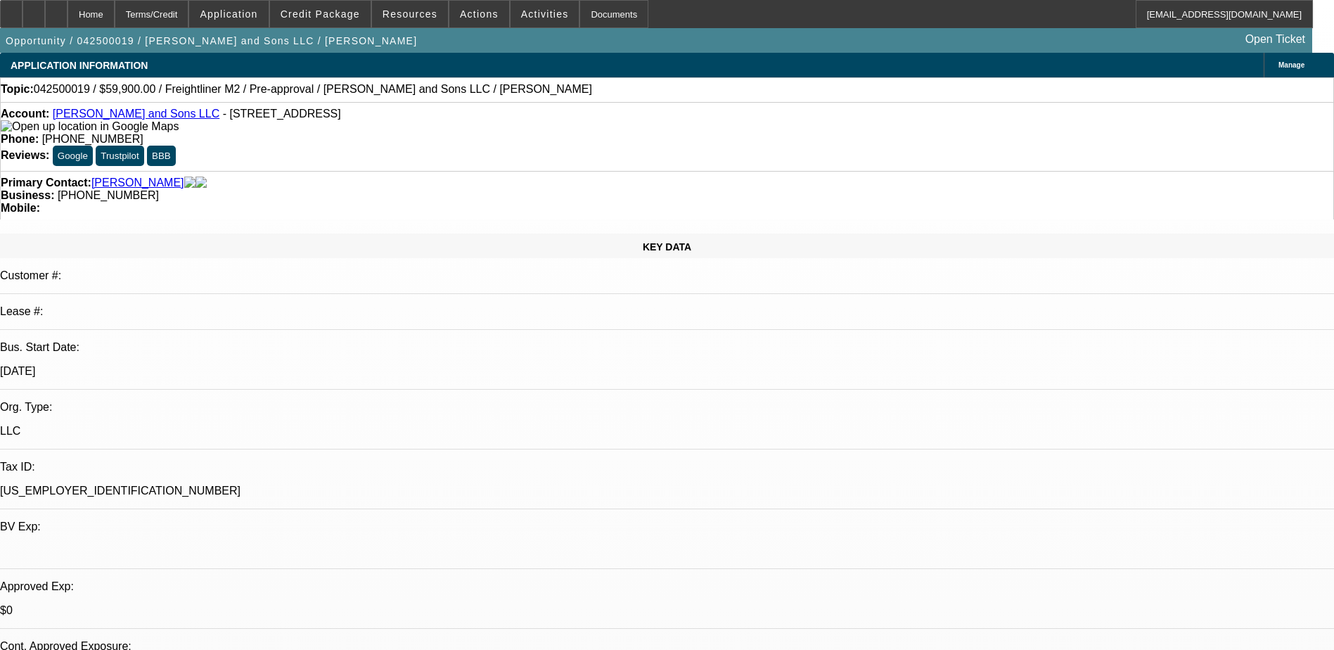
select select "6"
select select "1"
select select "6"
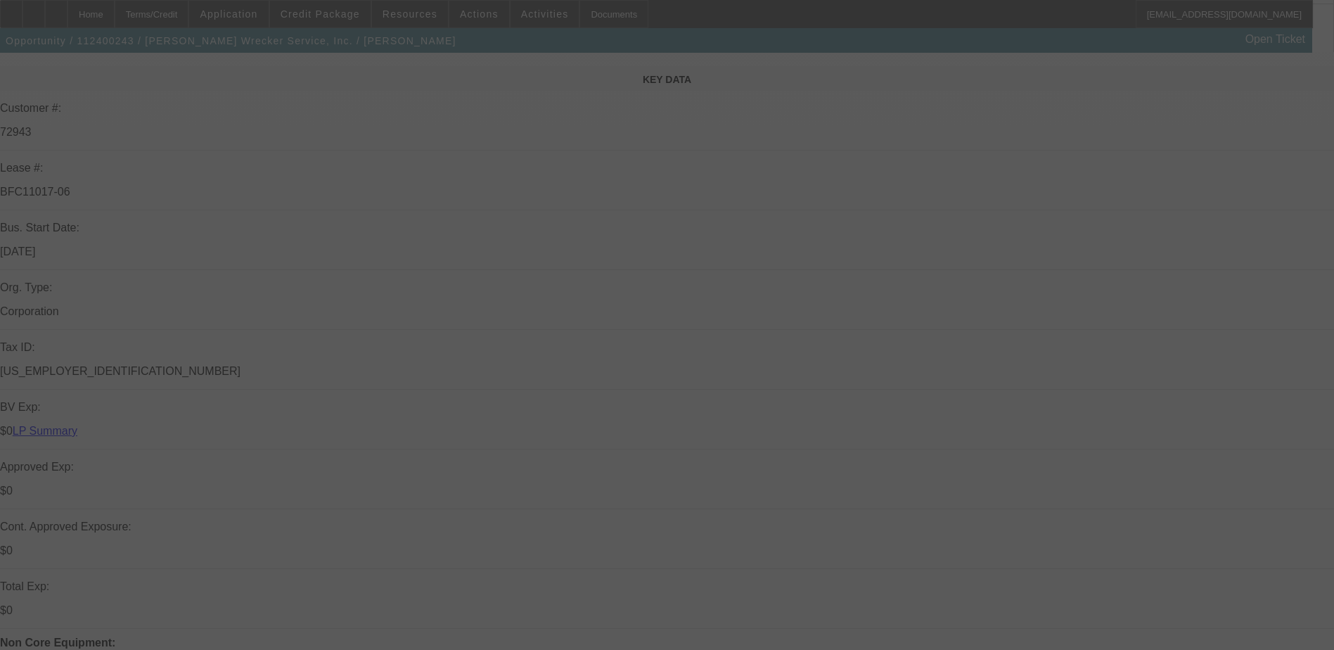
scroll to position [211, 0]
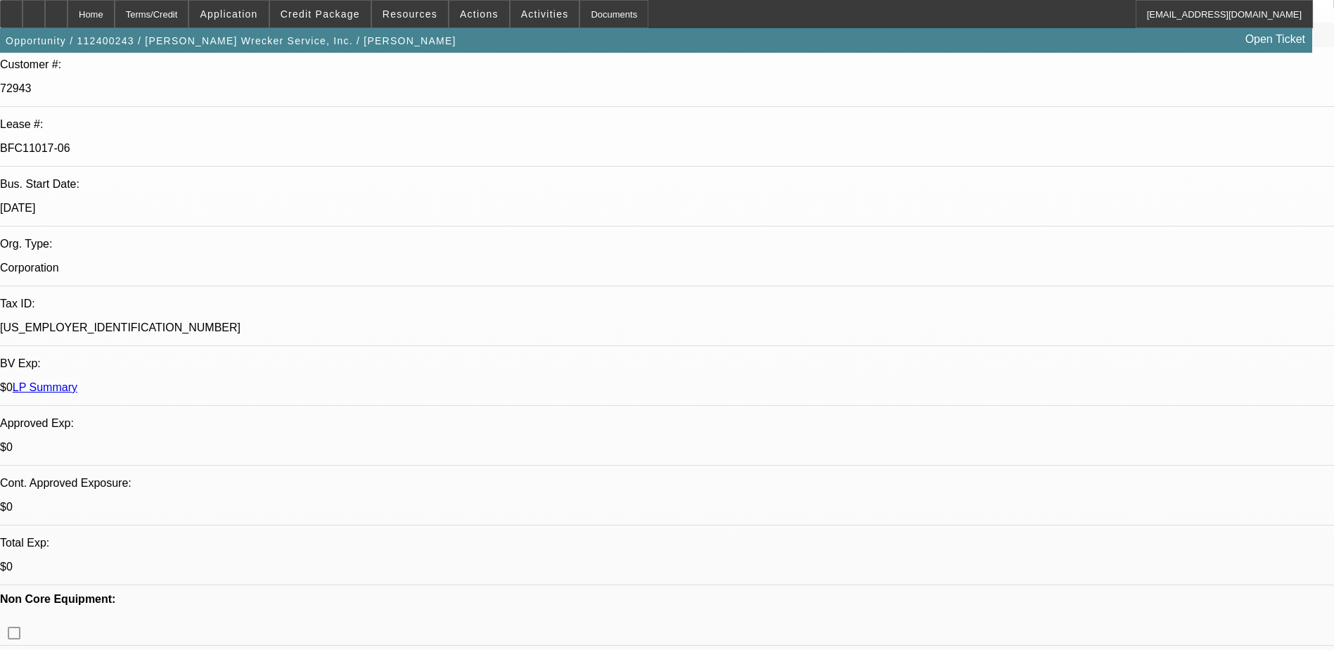
select select "0"
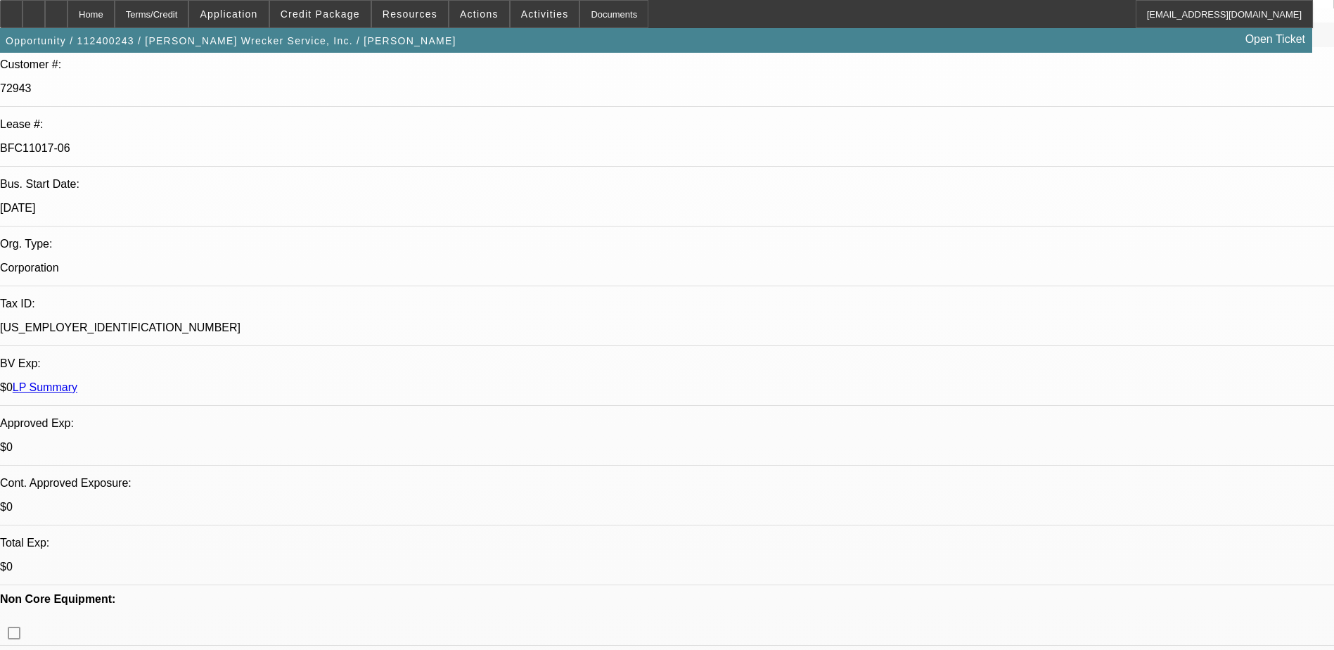
select select "0"
select select "0.1"
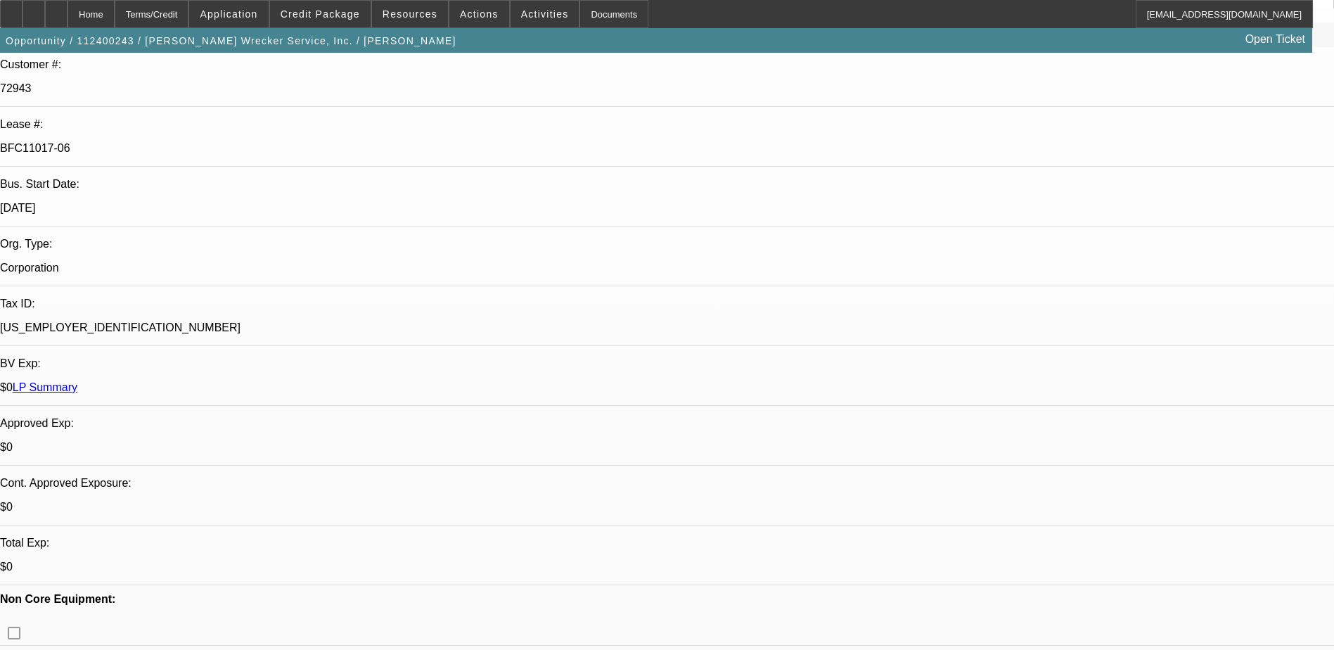
select select "0"
select select "1"
select select "2"
select select "6"
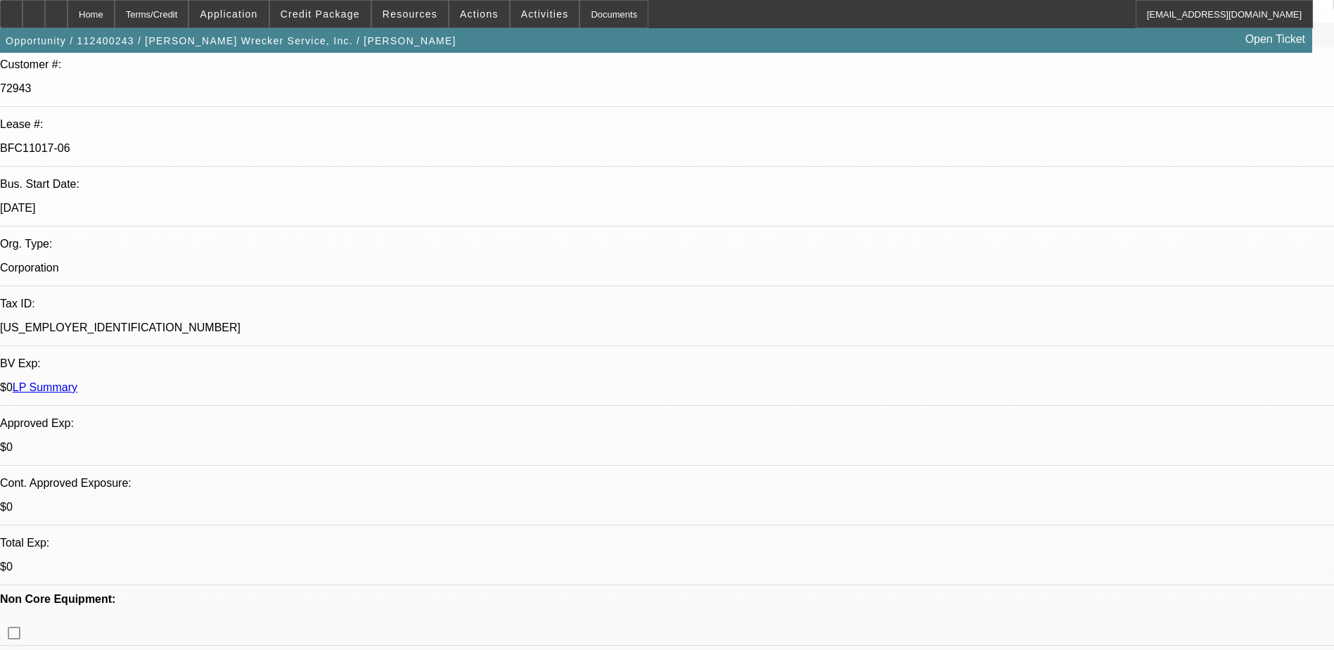
select select "1"
select select "2"
select select "6"
select select "1"
select select "2"
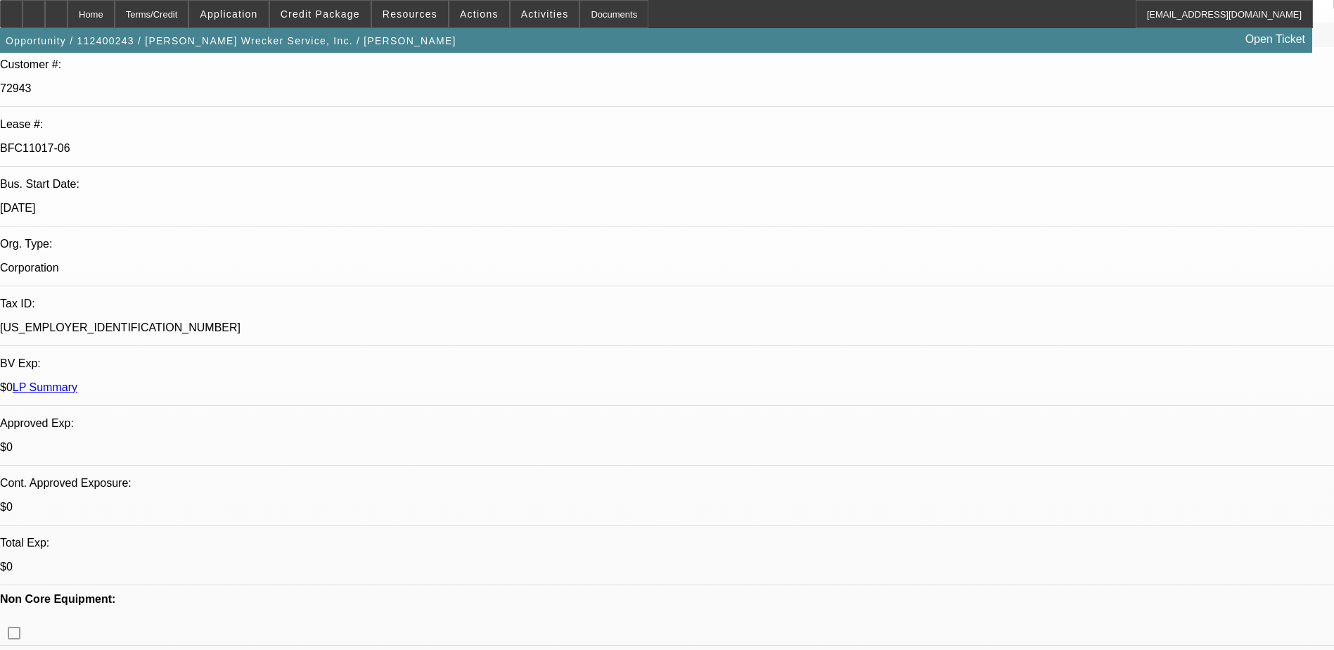
select select "6"
select select "1"
select select "2"
select select "6"
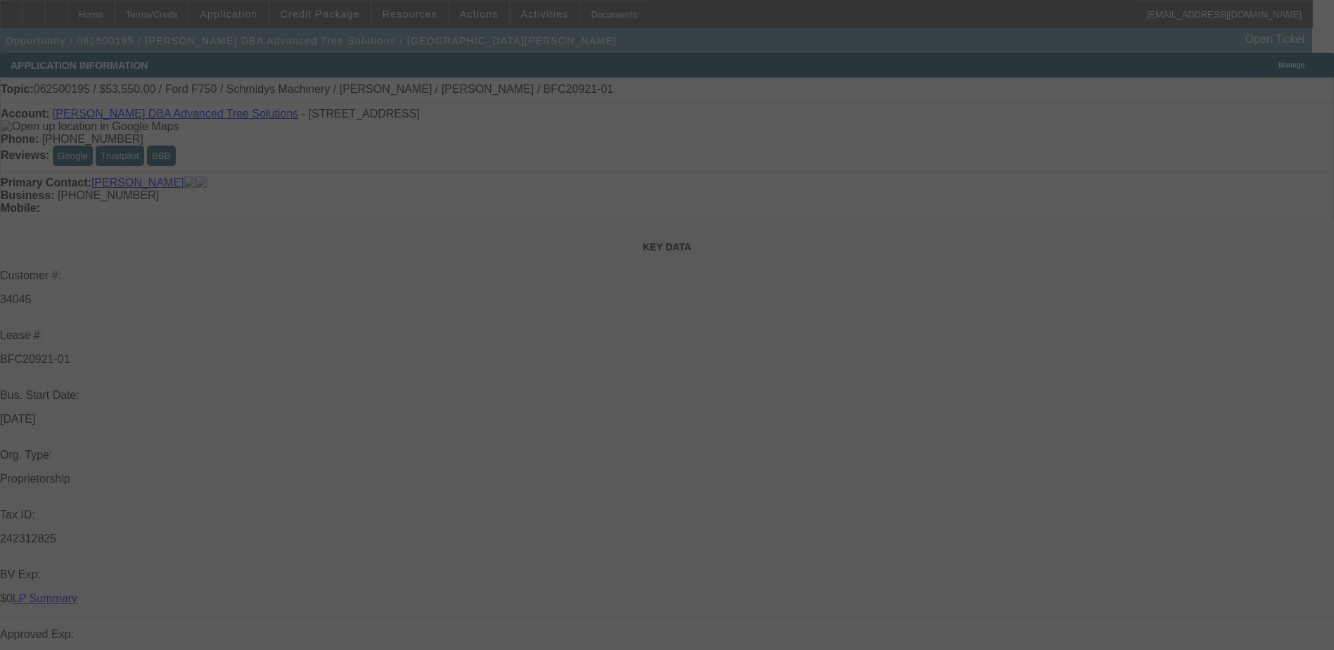
select select "0.1"
select select "0"
select select "3"
select select "0"
select select "6"
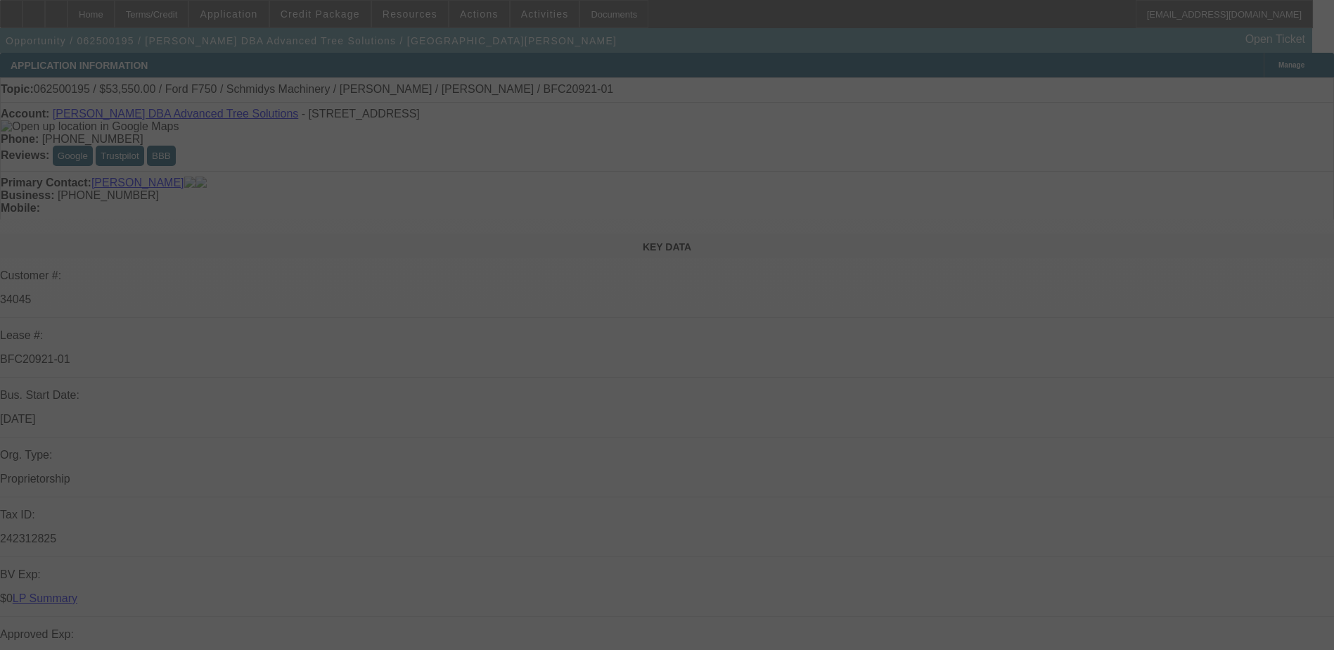
select select "0.1"
select select "0"
select select "3"
select select "0"
select select "6"
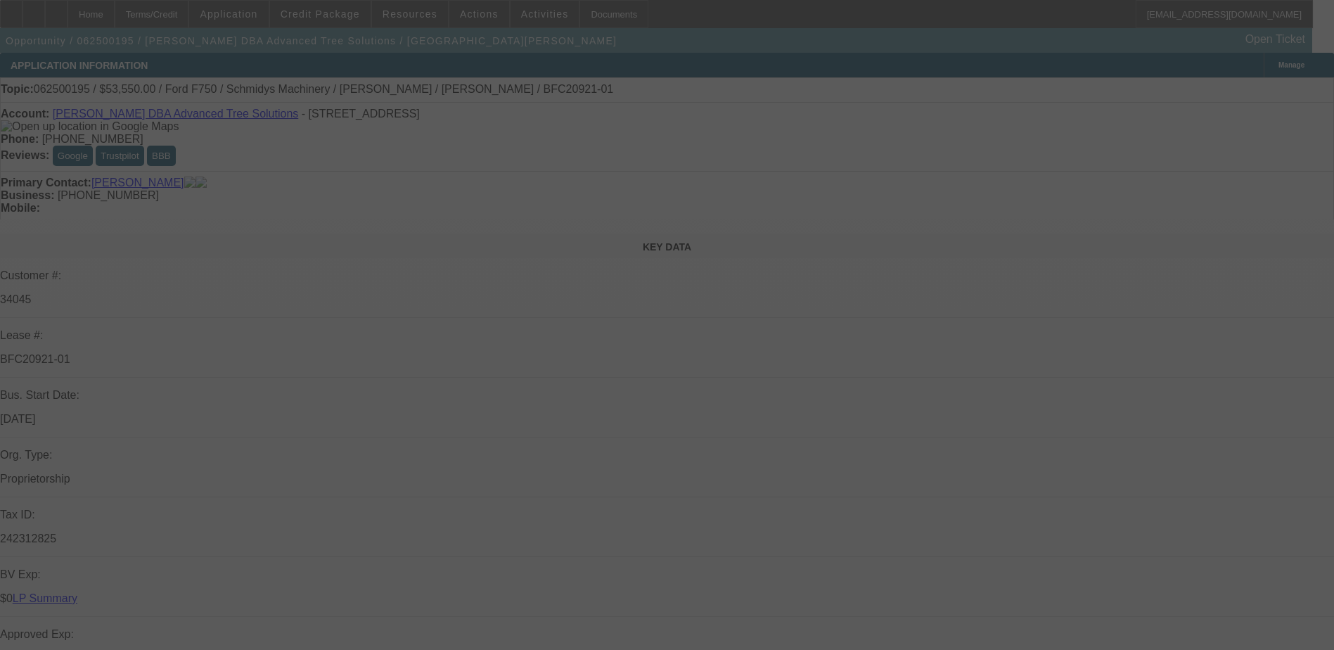
select select "0.1"
select select "0"
select select "3"
select select "0"
select select "6"
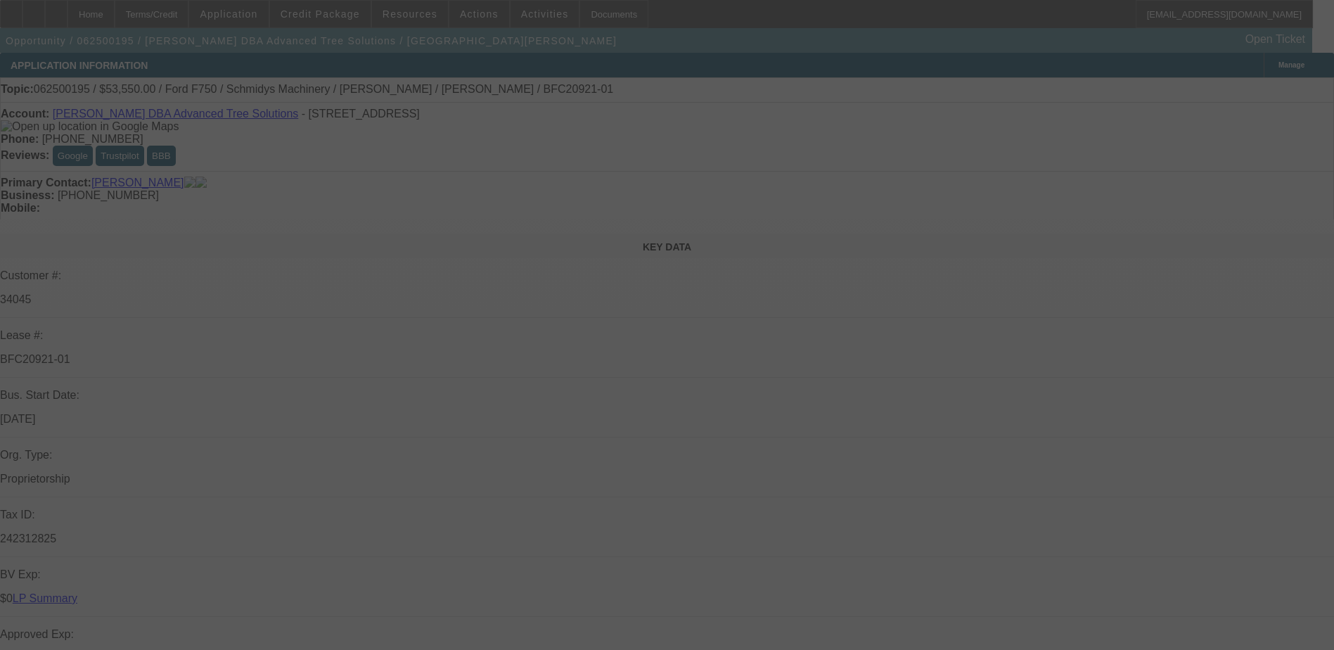
select select "0.1"
select select "0"
select select "3"
select select "0"
select select "6"
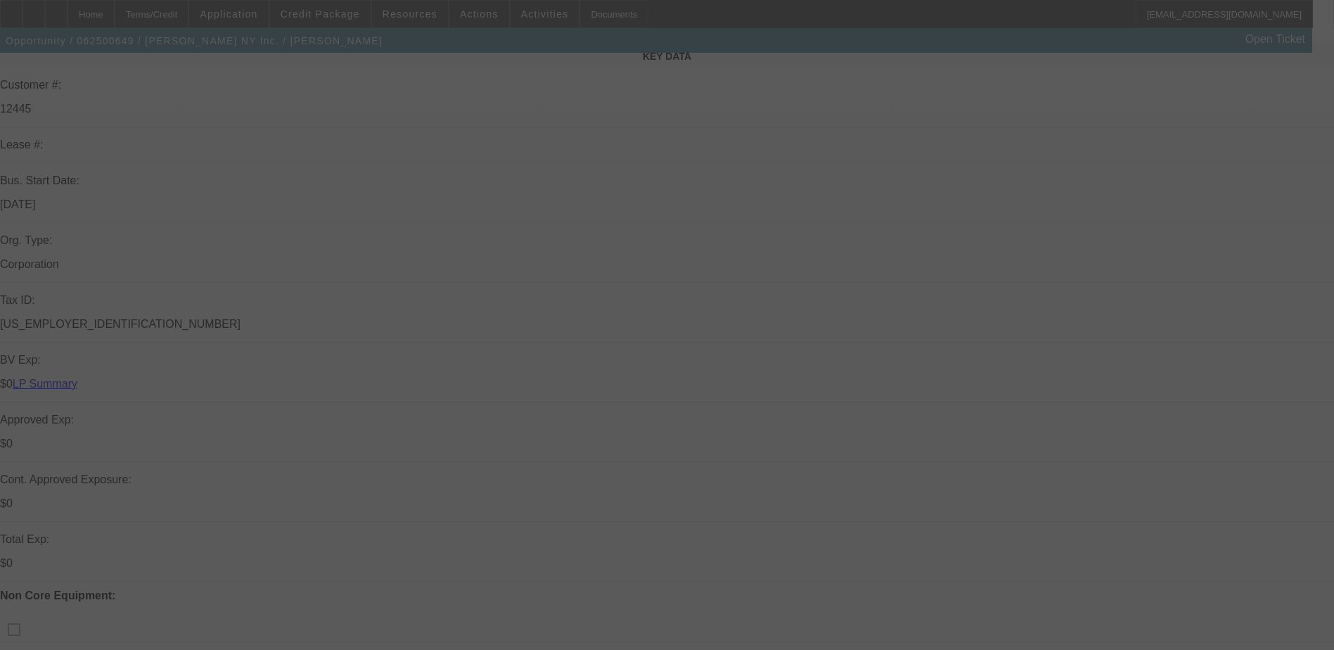
scroll to position [211, 0]
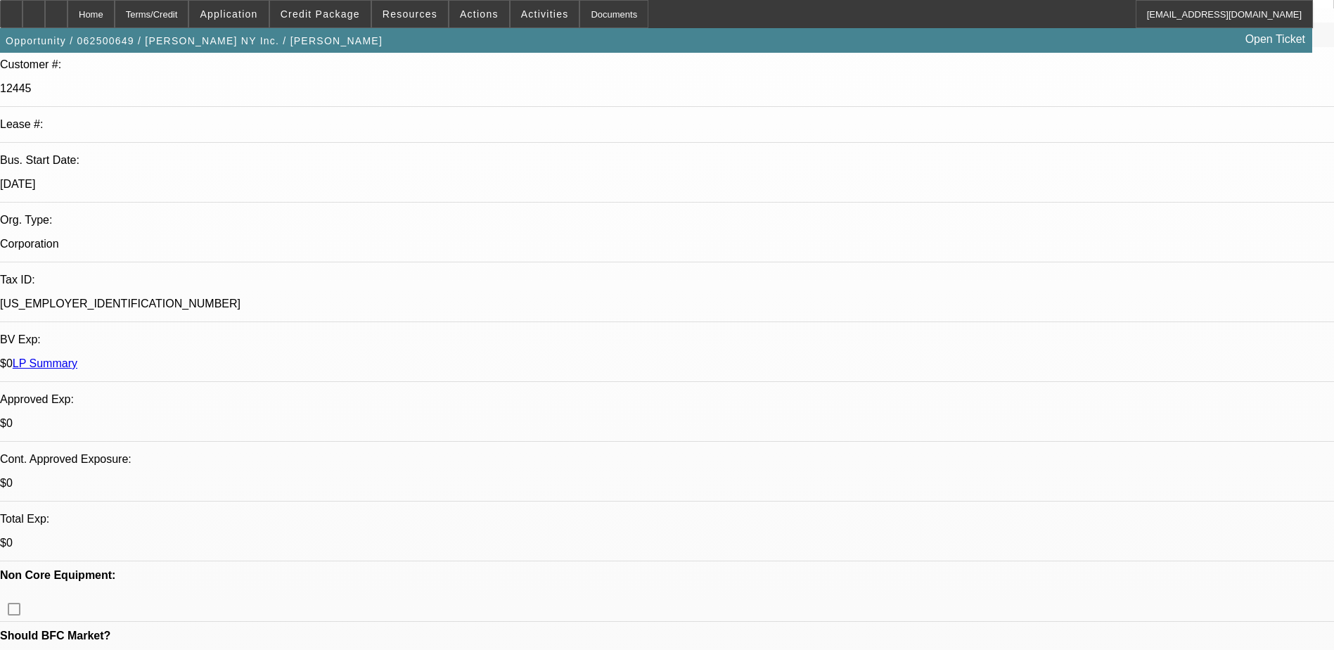
select select "0"
select select "0.1"
select select "0"
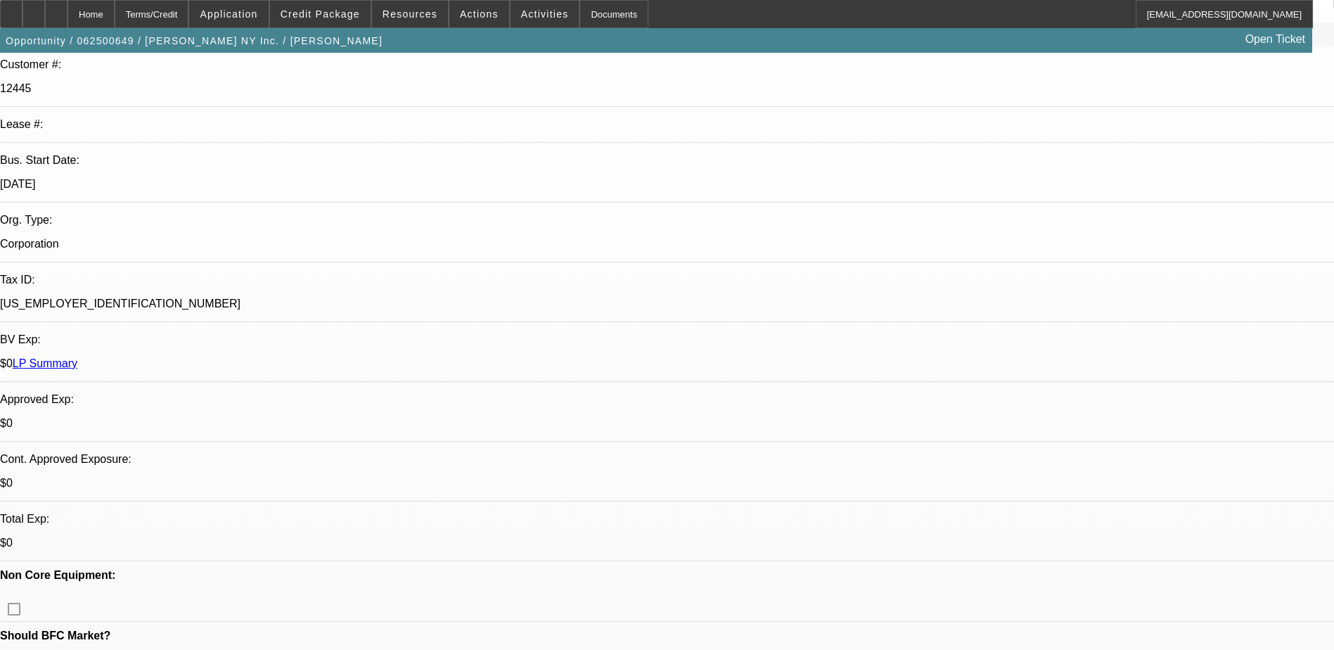
select select "0.1"
select select "0"
select select "0.1"
select select "0"
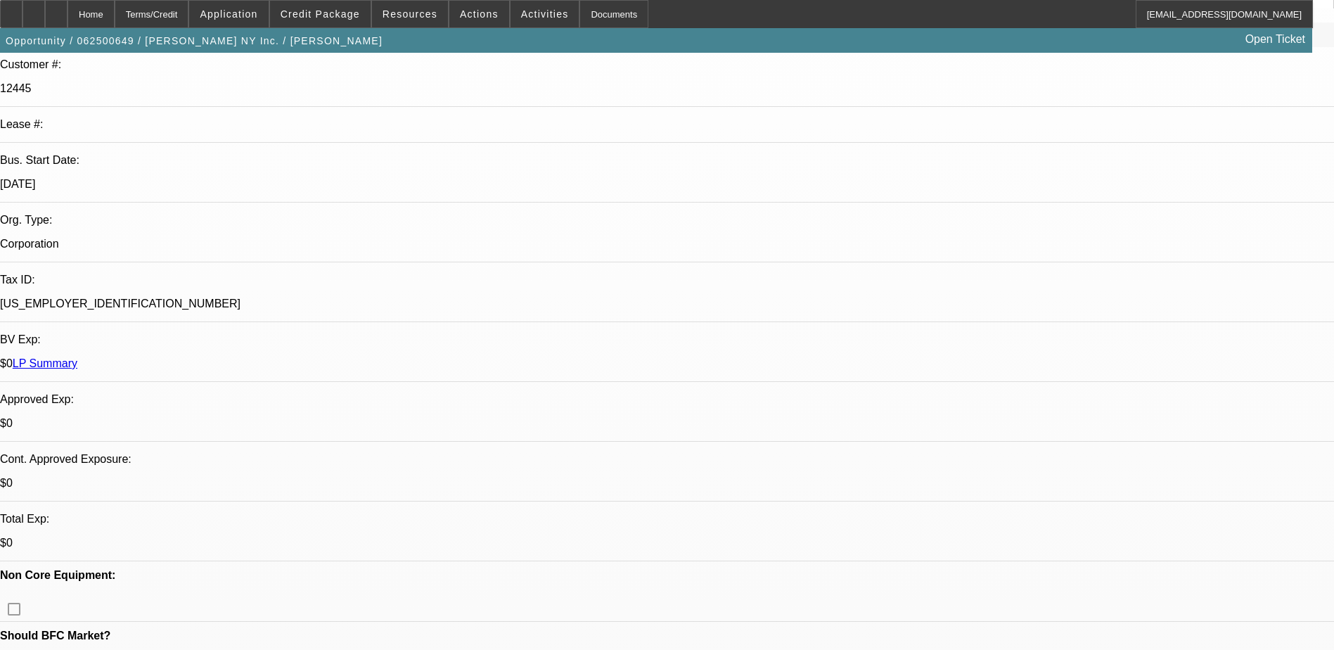
select select "0"
select select "0.1"
select select "1"
select select "2"
select select "4"
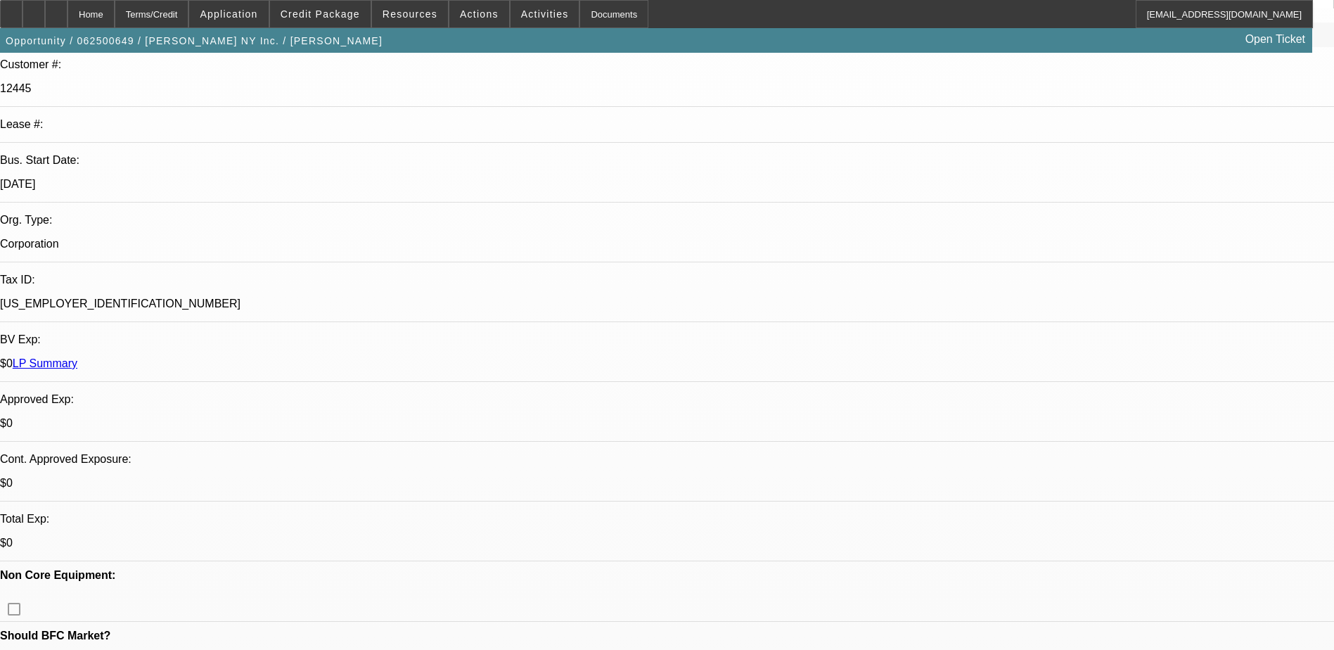
select select "1"
select select "2"
select select "4"
select select "1"
select select "2"
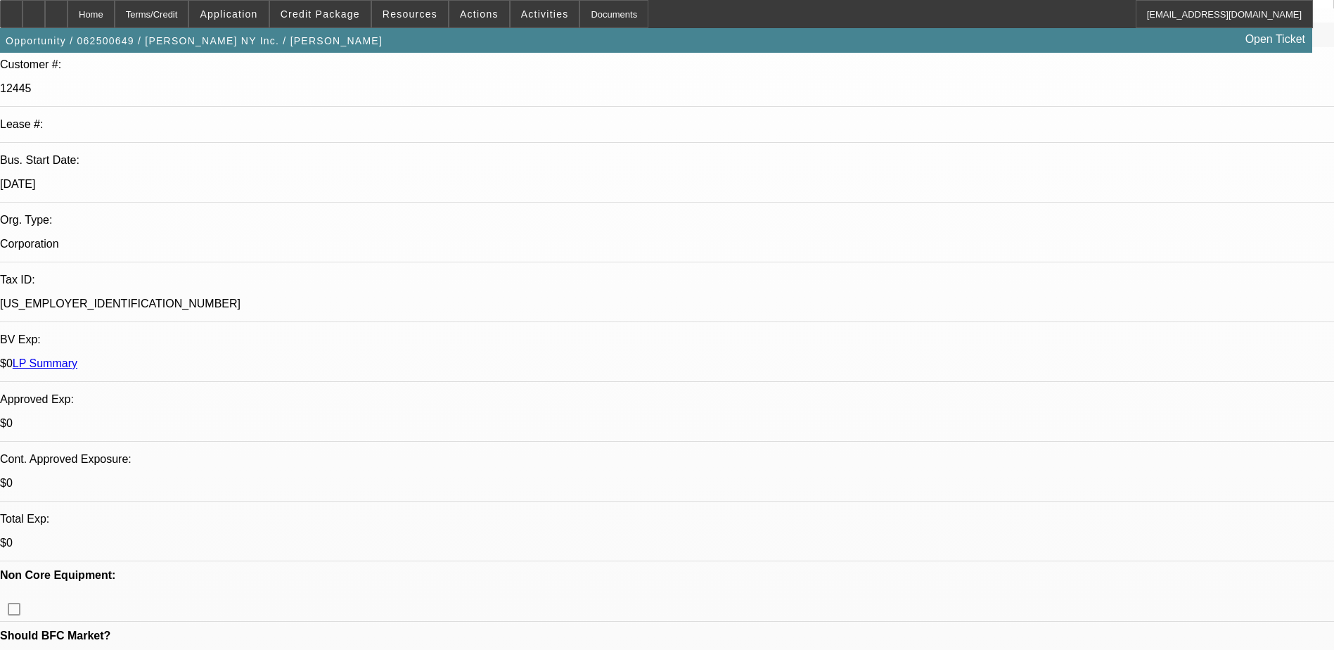
select select "4"
select select "1"
select select "2"
select select "4"
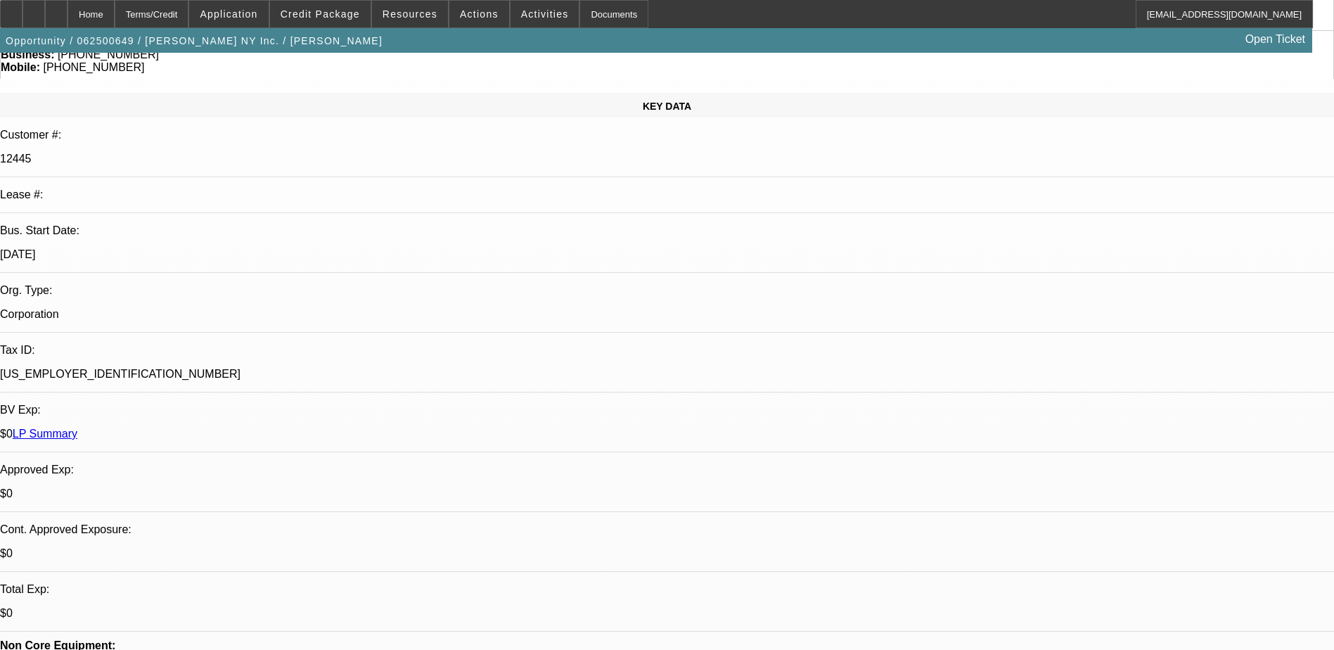
scroll to position [1122, 0]
